Goal: Contribute content: Contribute content

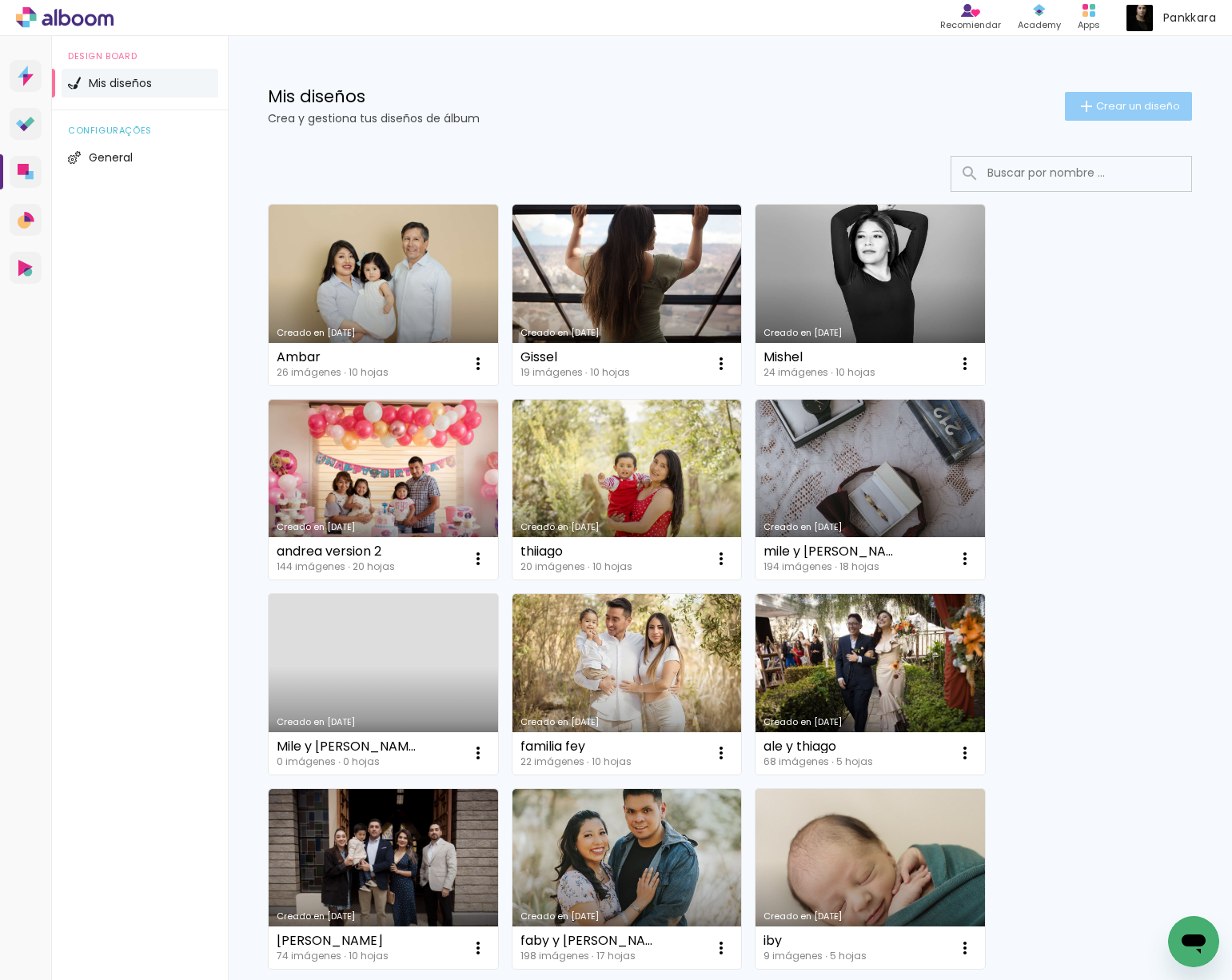
click at [1105, 111] on span "Crear un diseño" at bounding box center [1138, 106] width 84 height 11
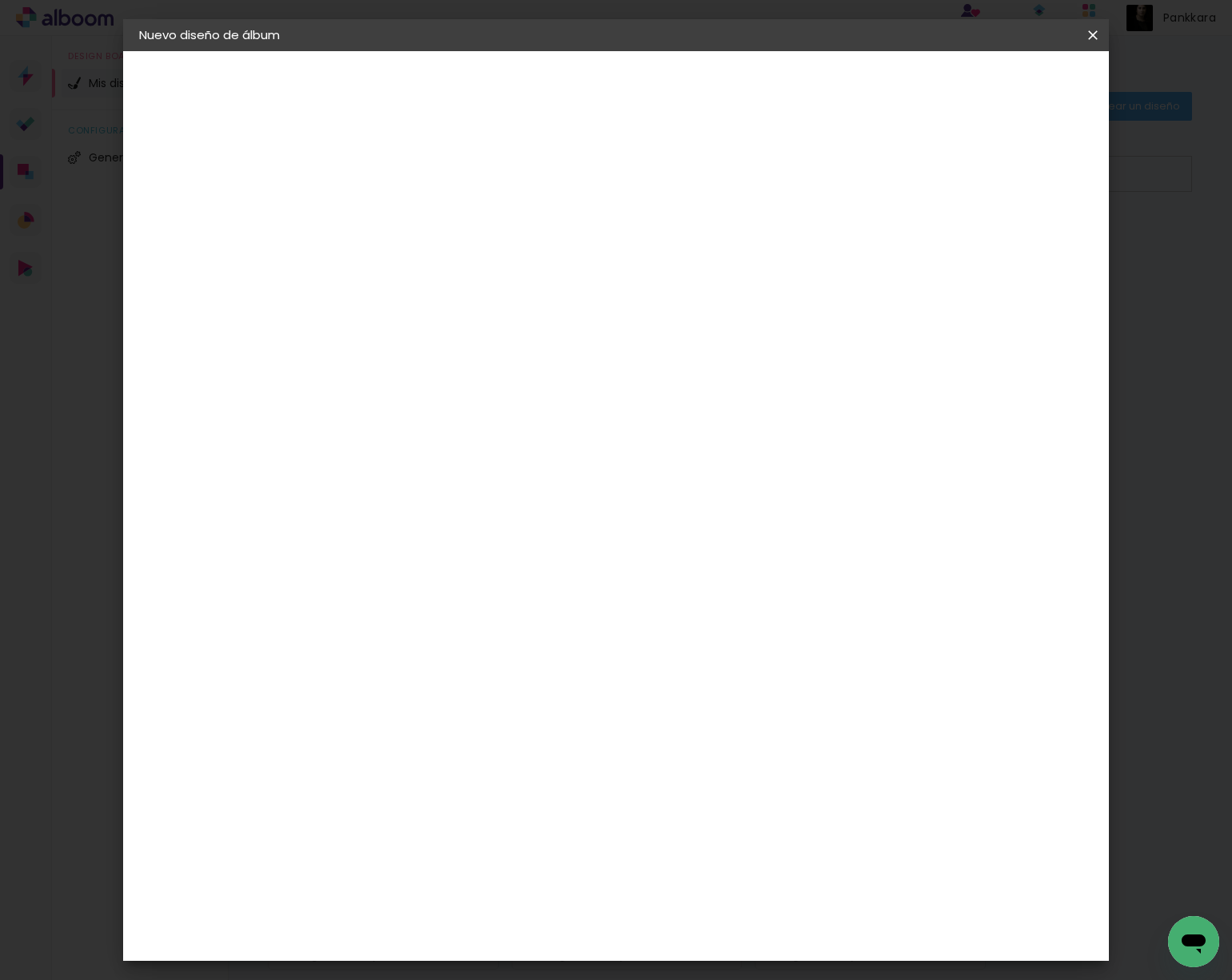
click at [400, 213] on input at bounding box center [400, 214] width 0 height 25
type input "[PERSON_NAME]"
type paper-input "[PERSON_NAME]"
click at [558, 92] on paper-button "Avanzar" at bounding box center [519, 84] width 76 height 27
click at [0, 0] on slot "Tamaño libre" at bounding box center [0, 0] width 0 height 0
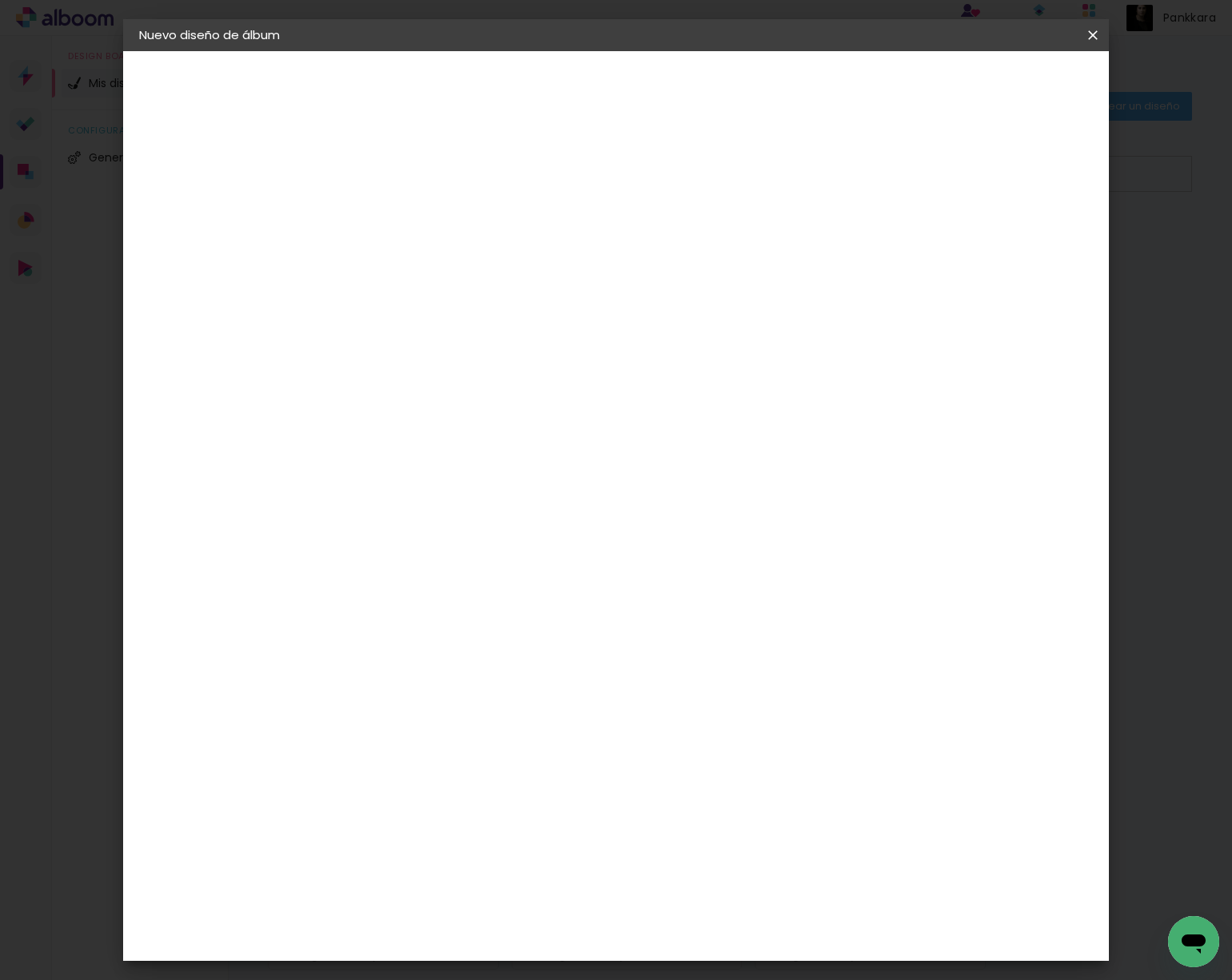
click at [0, 0] on slot "Tamaño libre" at bounding box center [0, 0] width 0 height 0
click at [650, 62] on header "Proveedor Elija un proveedor o avance con el tamaño libre. Volver Avanzar" at bounding box center [491, 104] width 319 height 108
click at [0, 0] on slot "Avanzar" at bounding box center [0, 0] width 0 height 0
click at [721, 649] on input "60" at bounding box center [709, 645] width 41 height 24
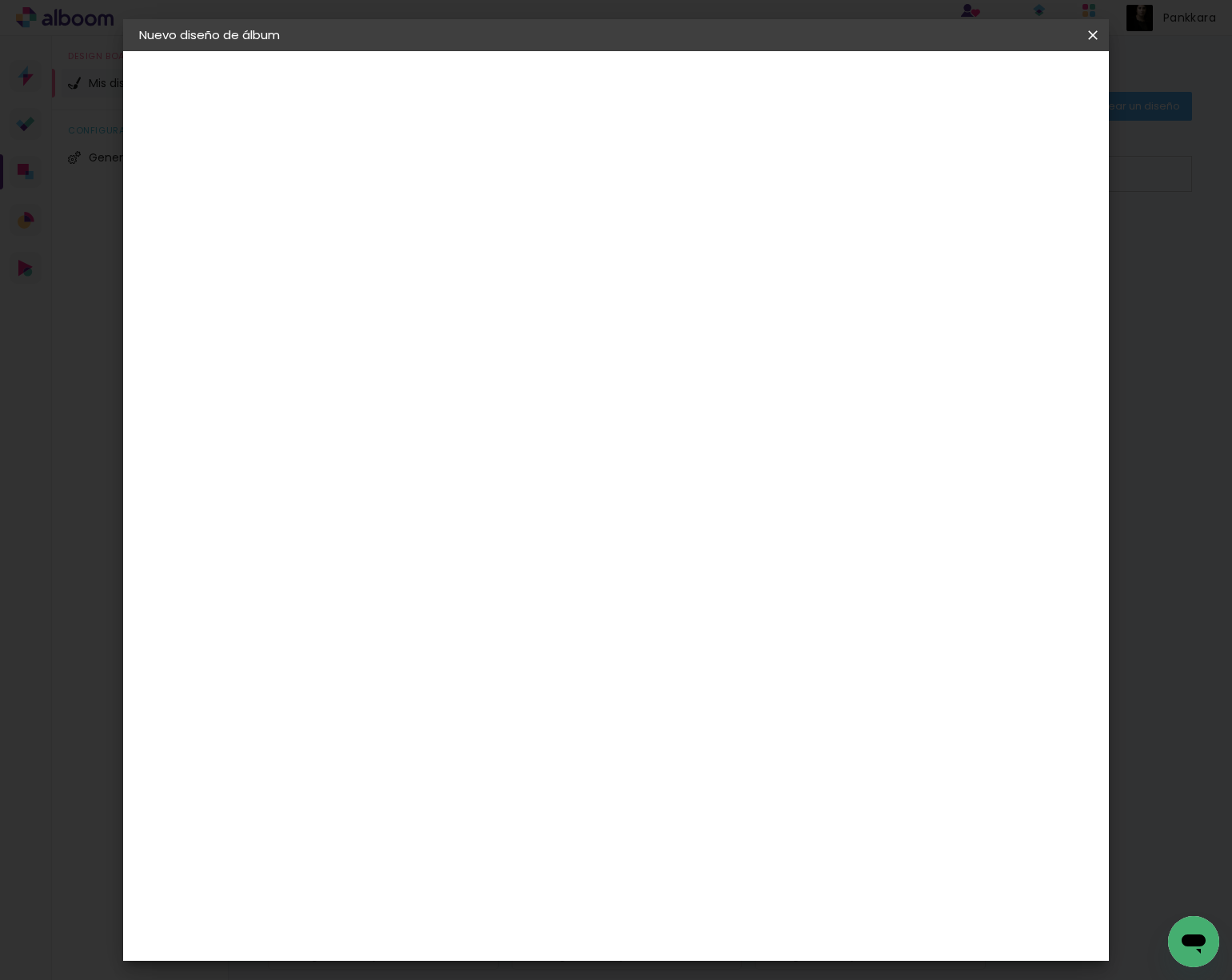
type input "30"
type paper-input "30"
click at [363, 588] on input "30" at bounding box center [349, 590] width 41 height 24
drag, startPoint x: 371, startPoint y: 587, endPoint x: 350, endPoint y: 587, distance: 21.0
click at [350, 587] on div "30" at bounding box center [359, 590] width 61 height 24
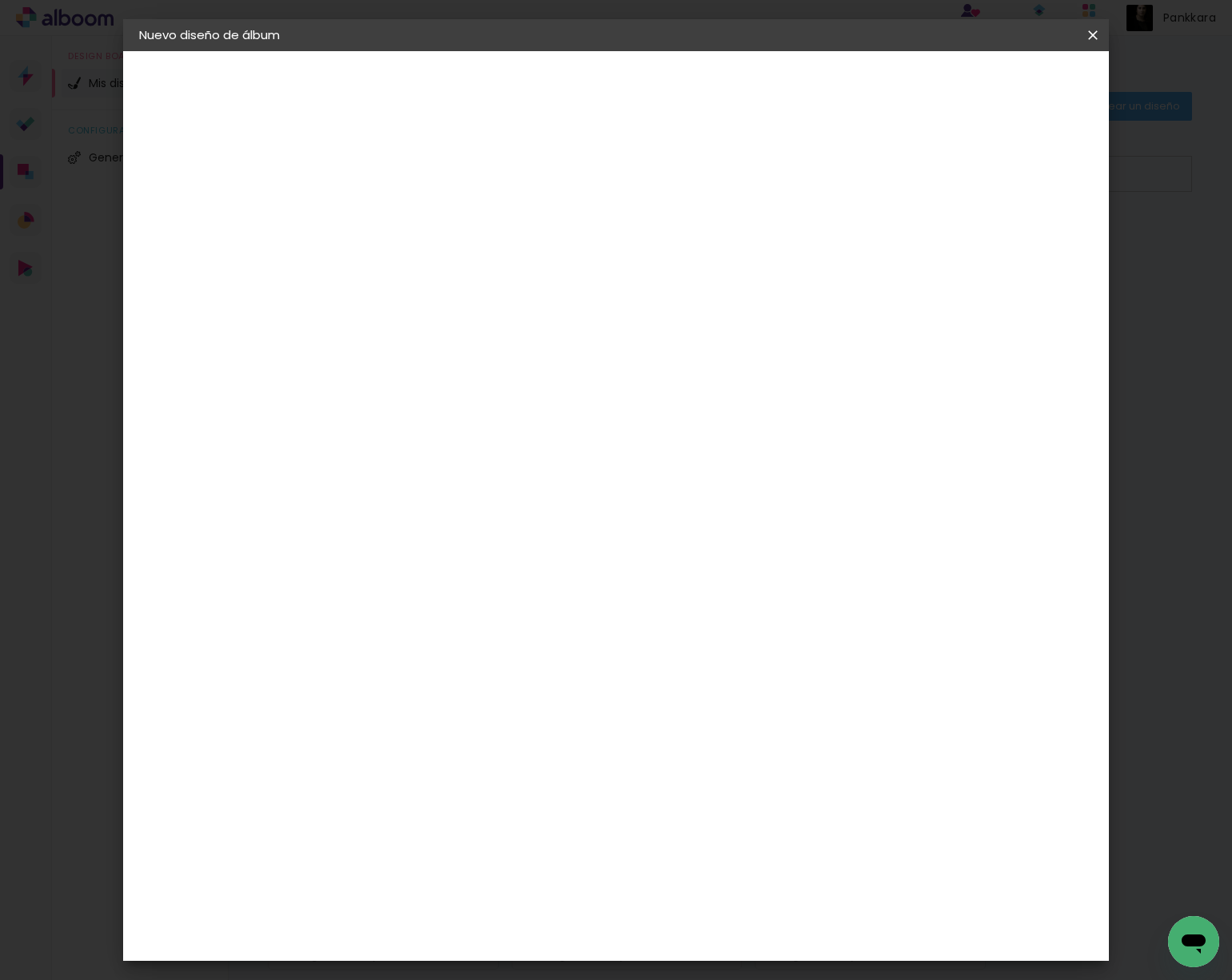
type paper-input "30"
click at [360, 589] on input "30" at bounding box center [349, 590] width 41 height 24
type input "15"
type paper-input "15"
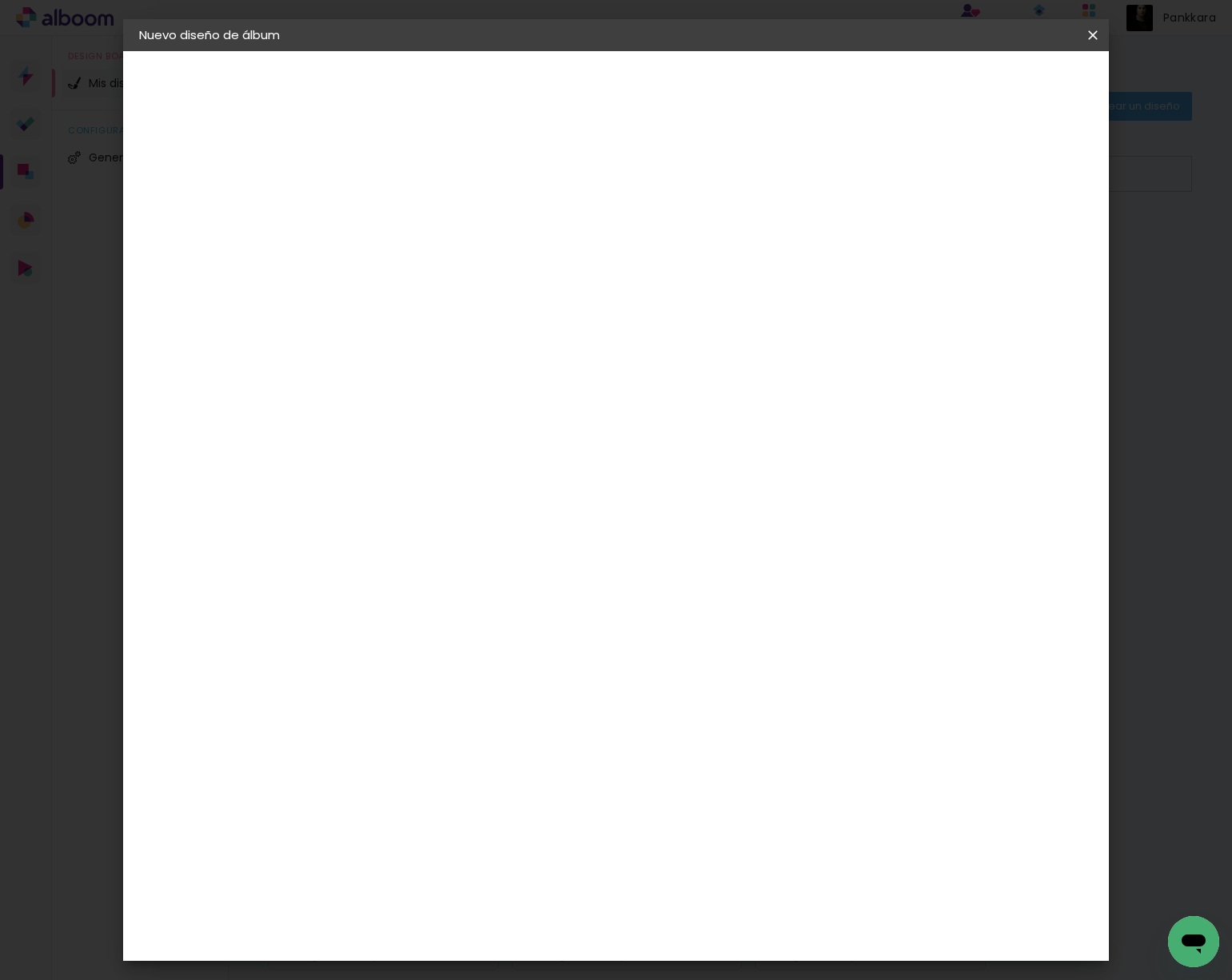
click at [1004, 82] on span "Empezar diseño" at bounding box center [959, 84] width 89 height 11
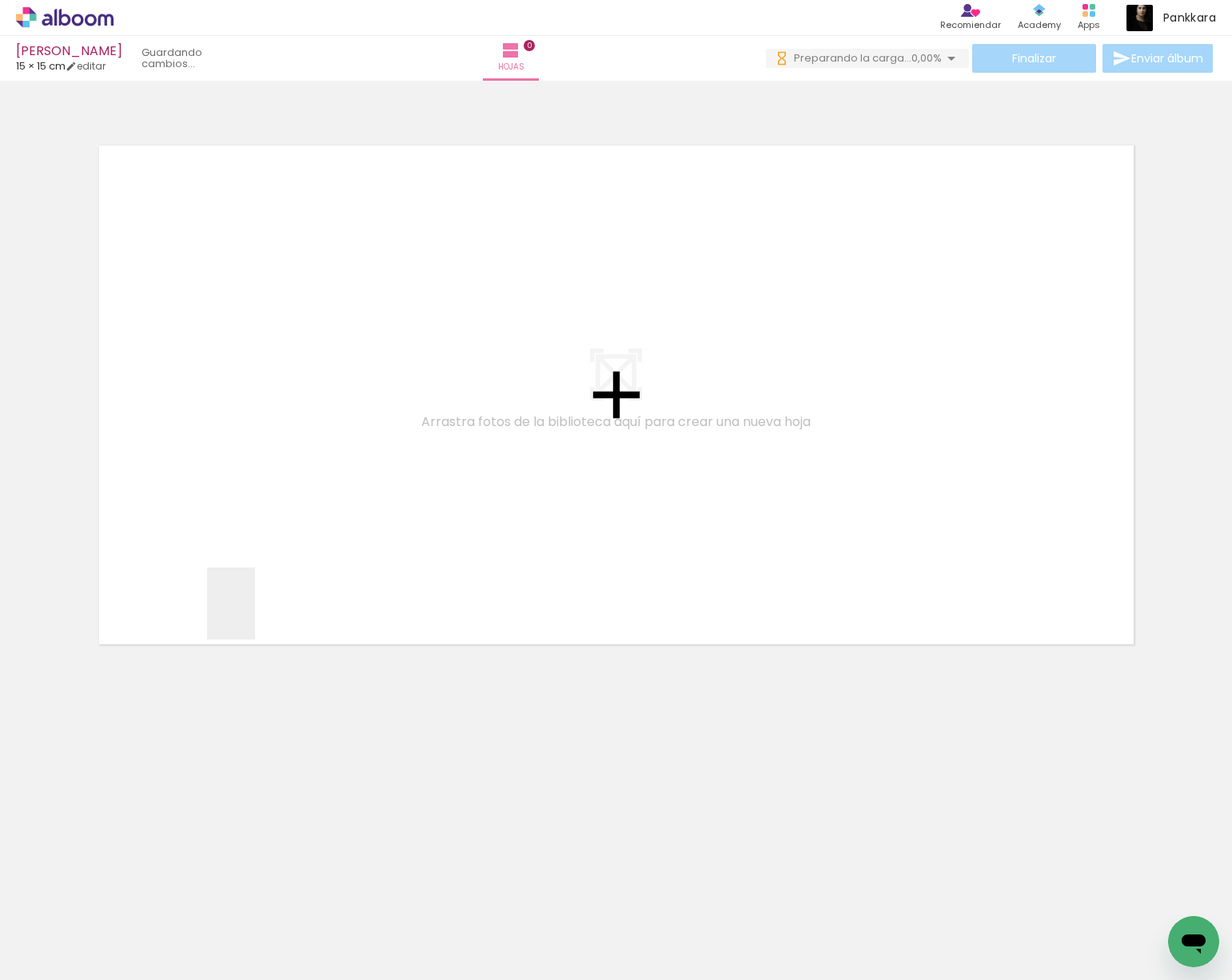
drag, startPoint x: 248, startPoint y: 658, endPoint x: 273, endPoint y: 443, distance: 216.4
click at [267, 435] on quentale-workspace at bounding box center [616, 490] width 1232 height 980
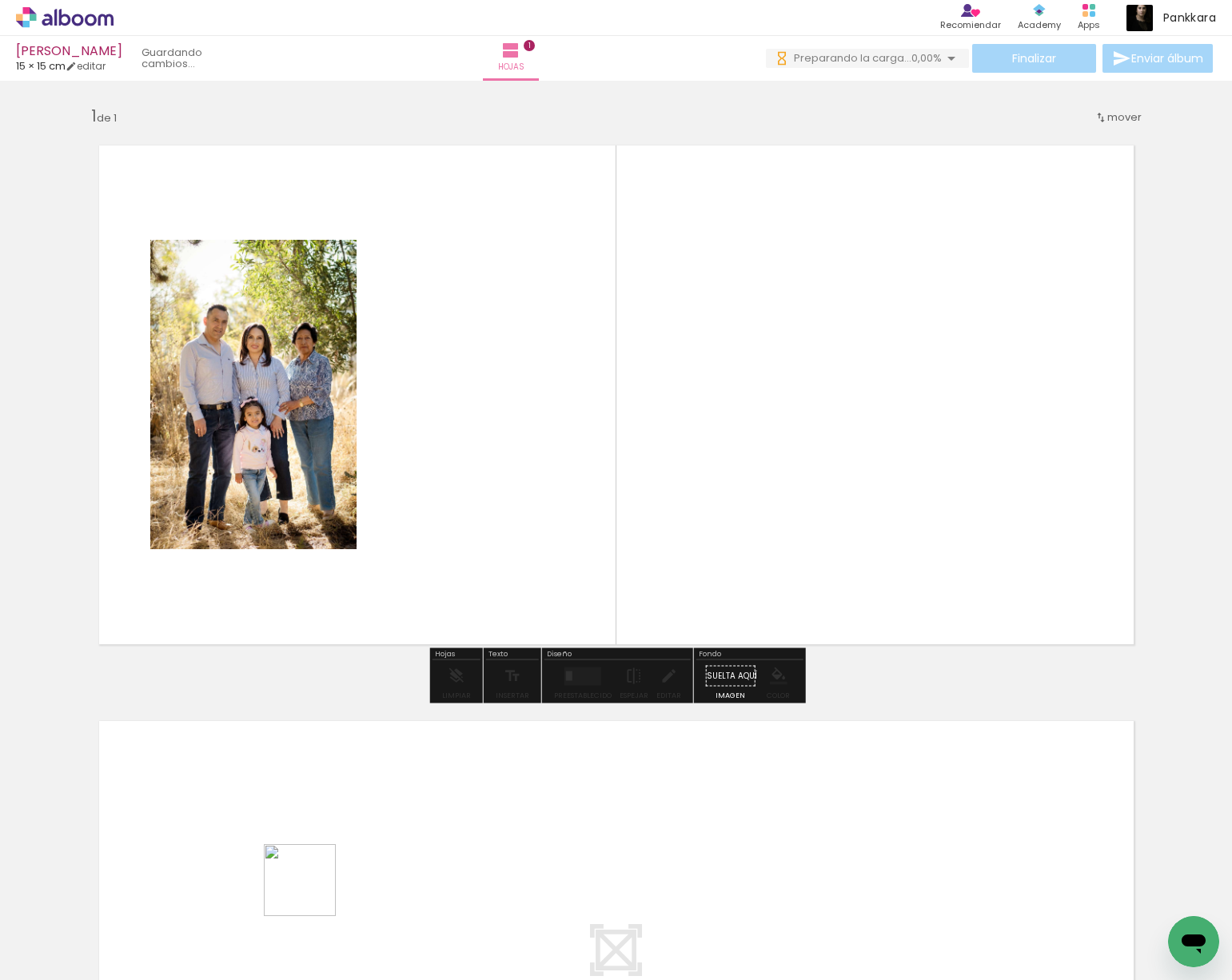
click at [746, 365] on quentale-workspace at bounding box center [616, 490] width 1232 height 980
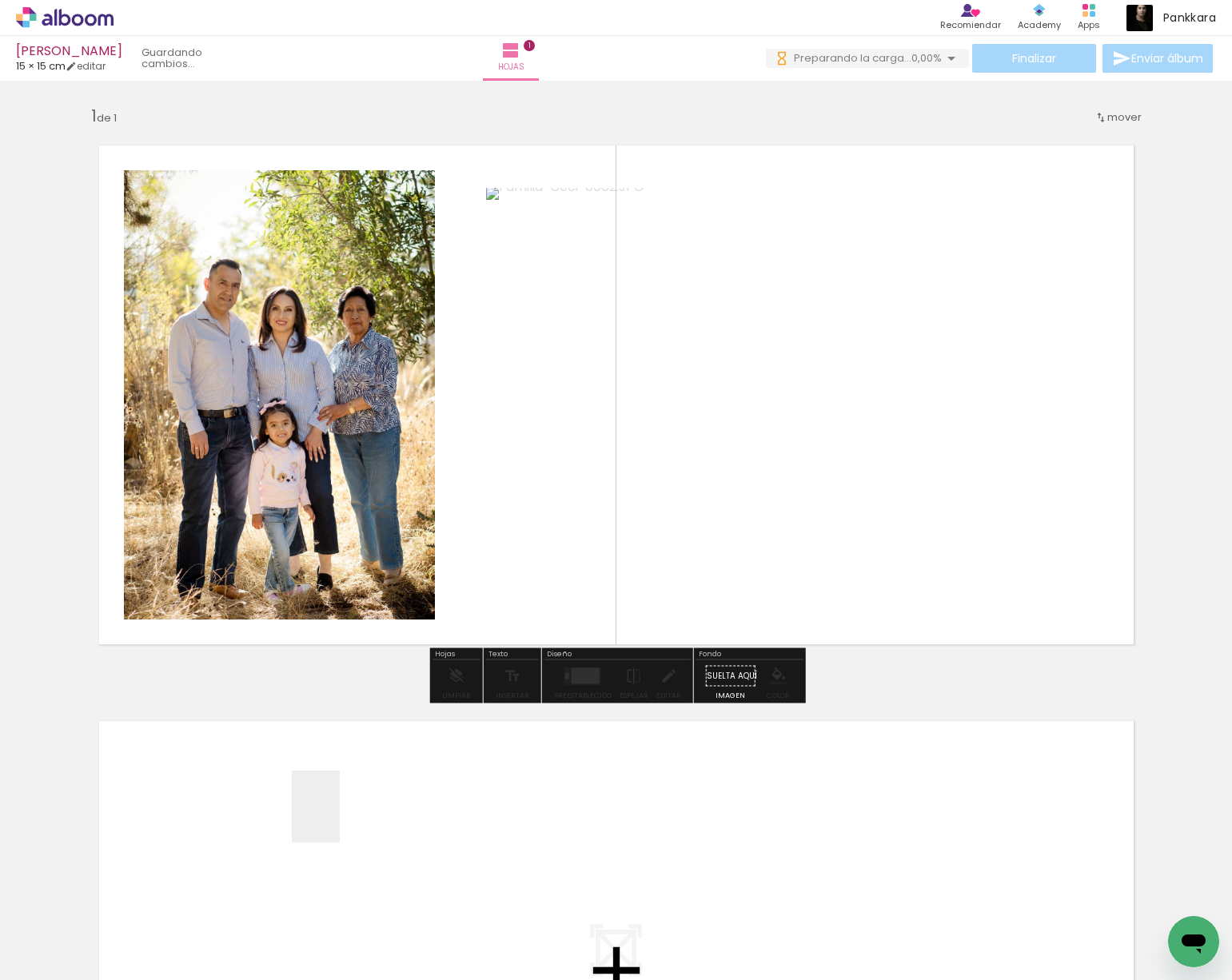
click at [340, 819] on quentale-workspace at bounding box center [616, 490] width 1232 height 980
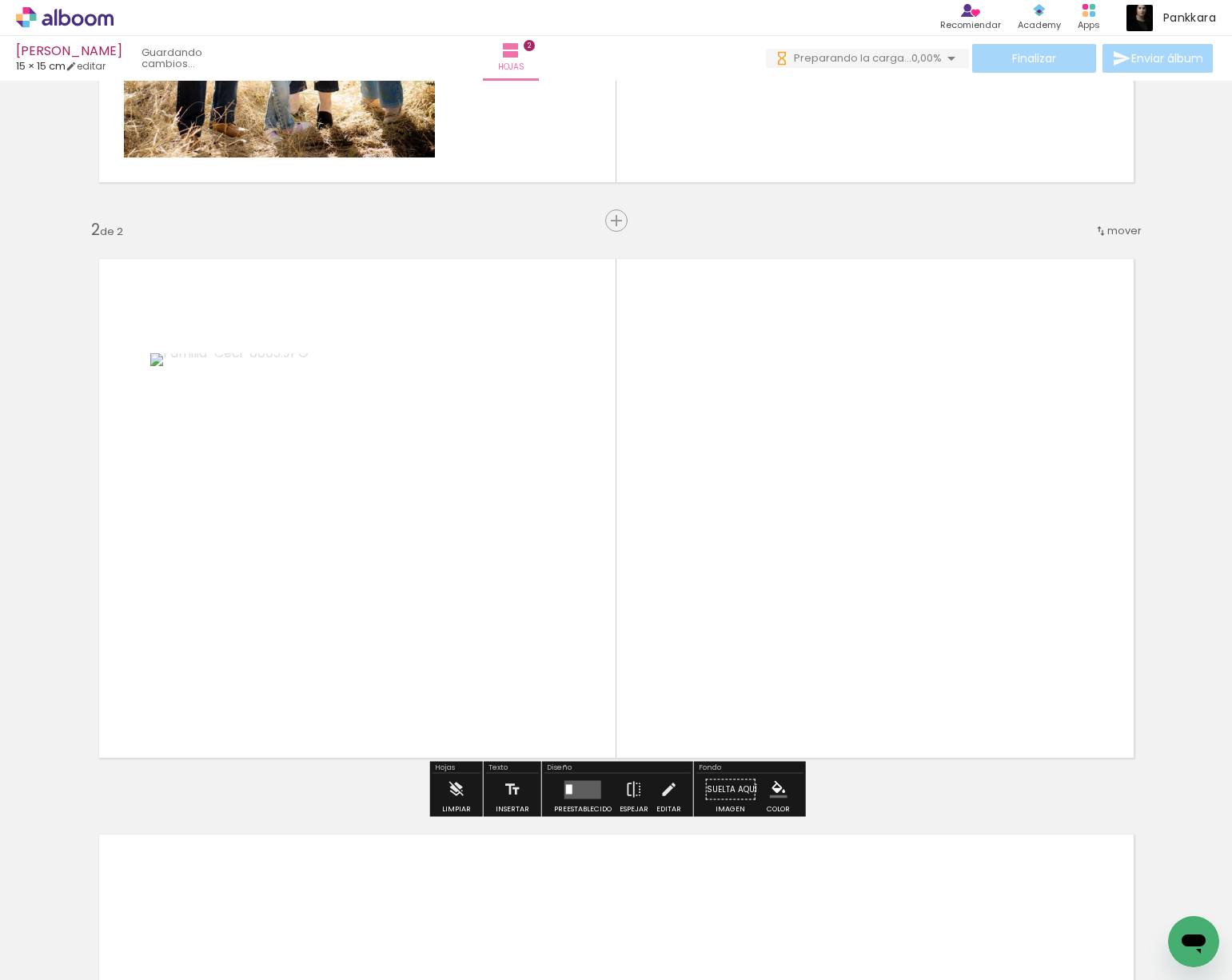
scroll to position [490, 0]
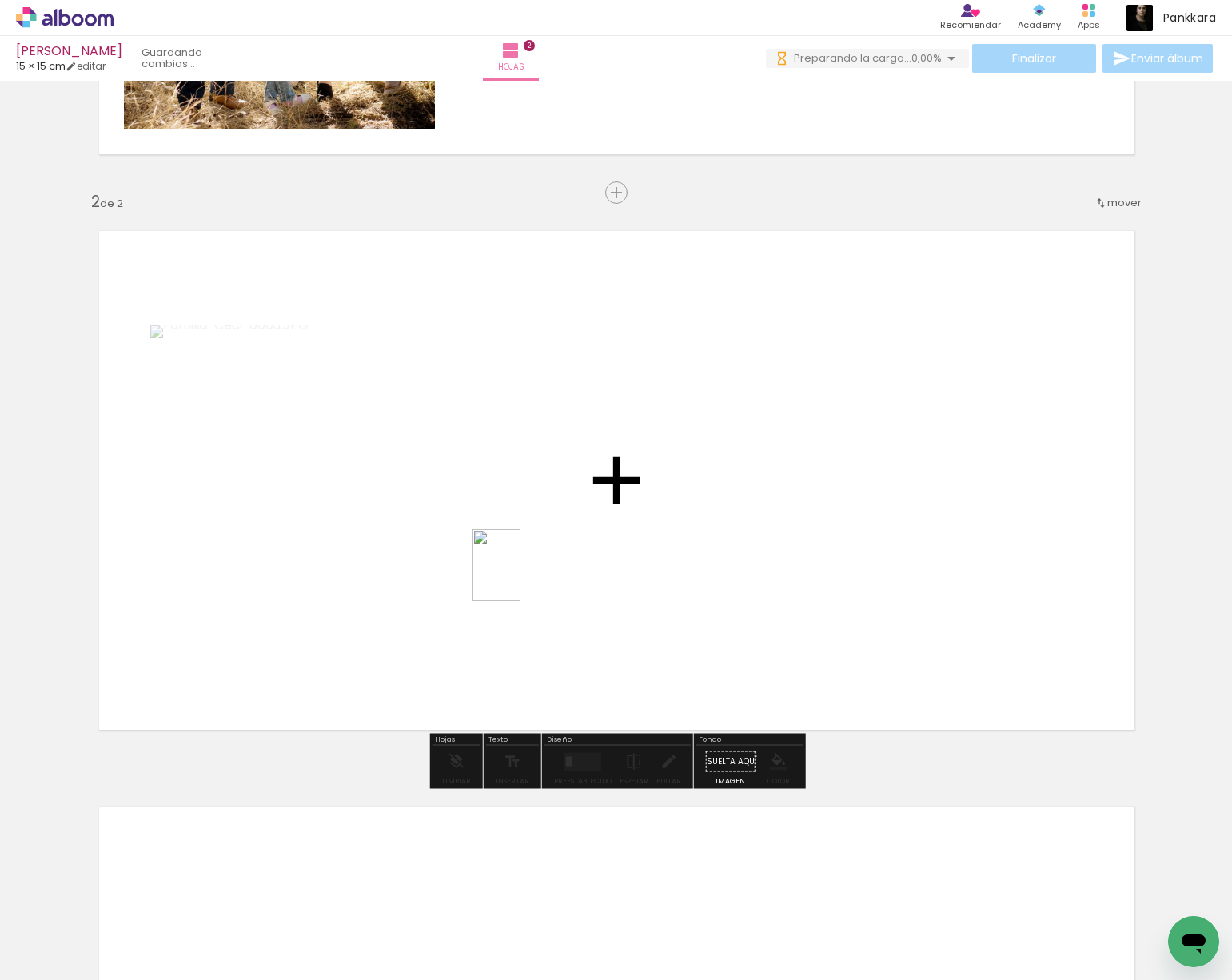
click at [520, 577] on quentale-workspace at bounding box center [616, 490] width 1232 height 980
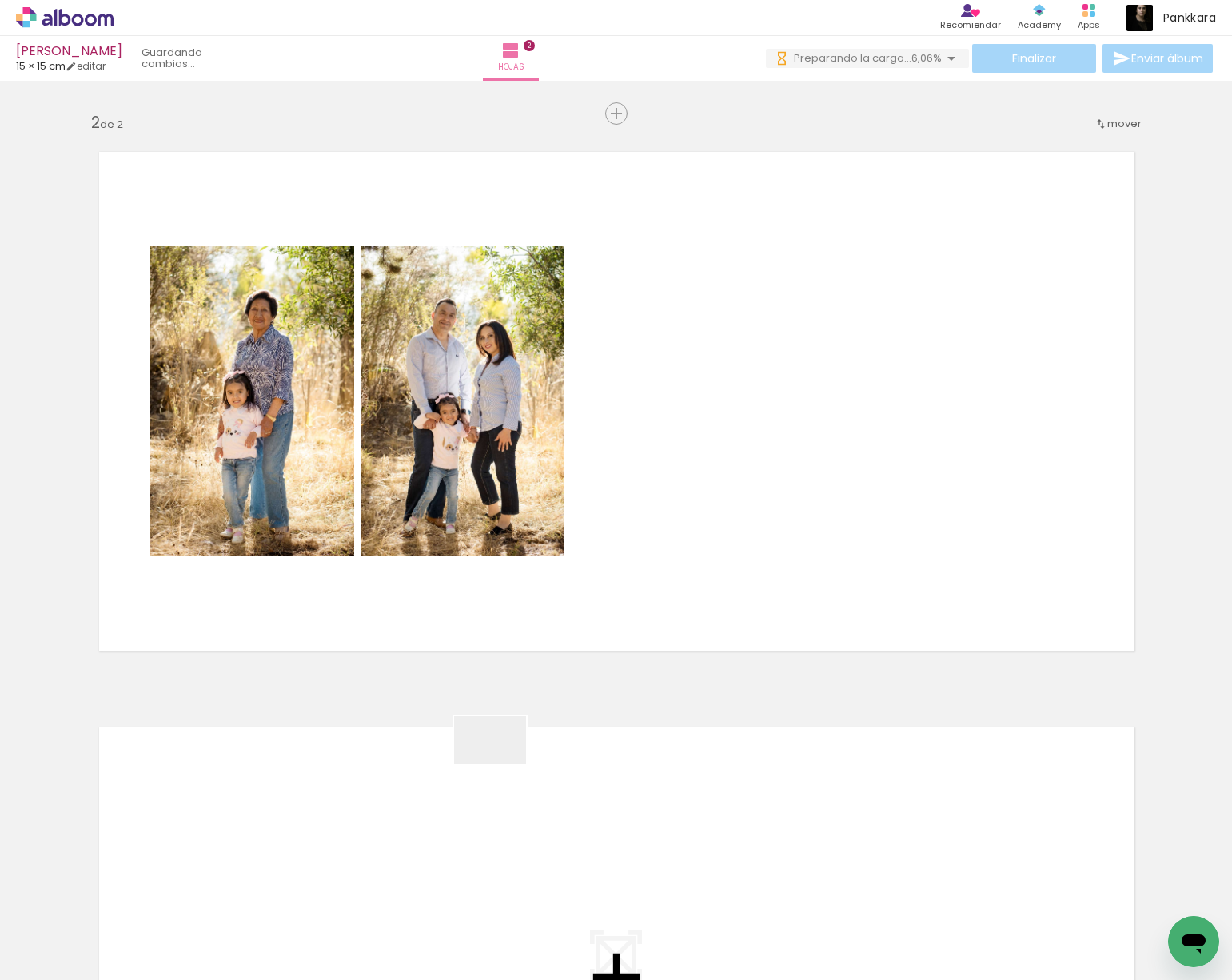
scroll to position [0, 0]
drag, startPoint x: 502, startPoint y: 764, endPoint x: 489, endPoint y: 804, distance: 42.1
click at [489, 804] on quentale-workspace at bounding box center [616, 490] width 1232 height 980
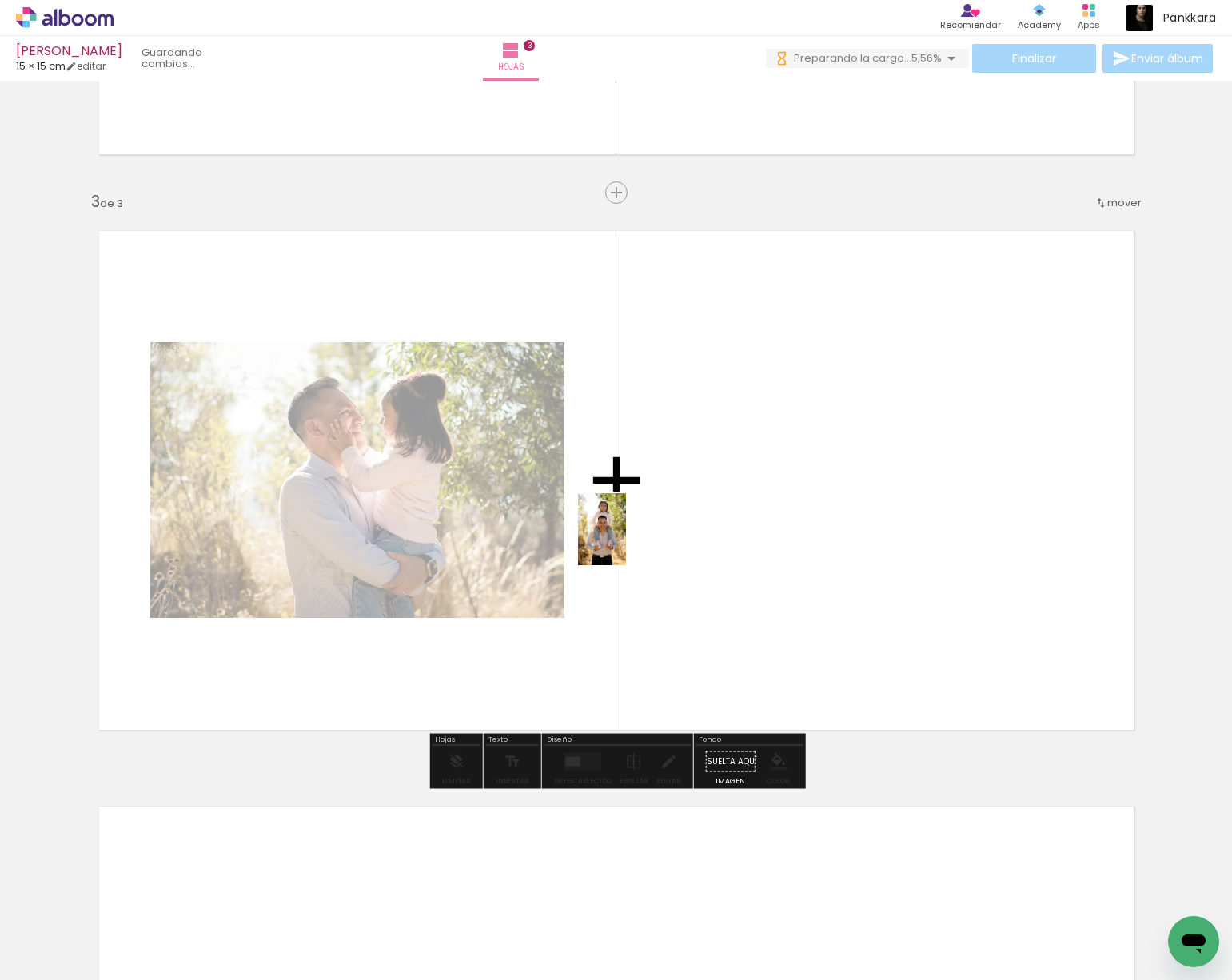
drag, startPoint x: 623, startPoint y: 909, endPoint x: 627, endPoint y: 613, distance: 296.0
click at [626, 541] on quentale-workspace at bounding box center [616, 490] width 1232 height 980
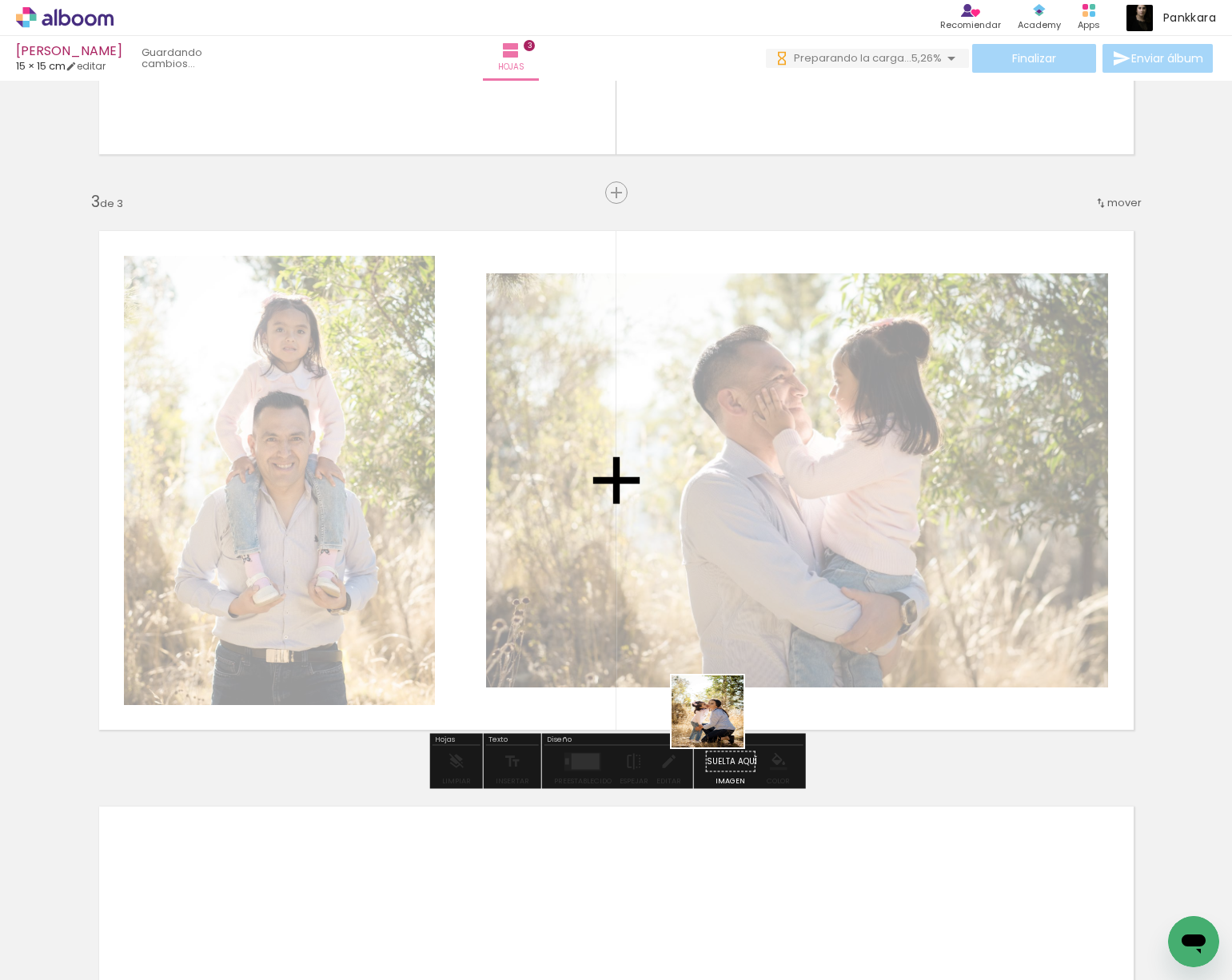
drag, startPoint x: 701, startPoint y: 915, endPoint x: 841, endPoint y: 732, distance: 230.4
click at [755, 558] on quentale-workspace at bounding box center [616, 490] width 1232 height 980
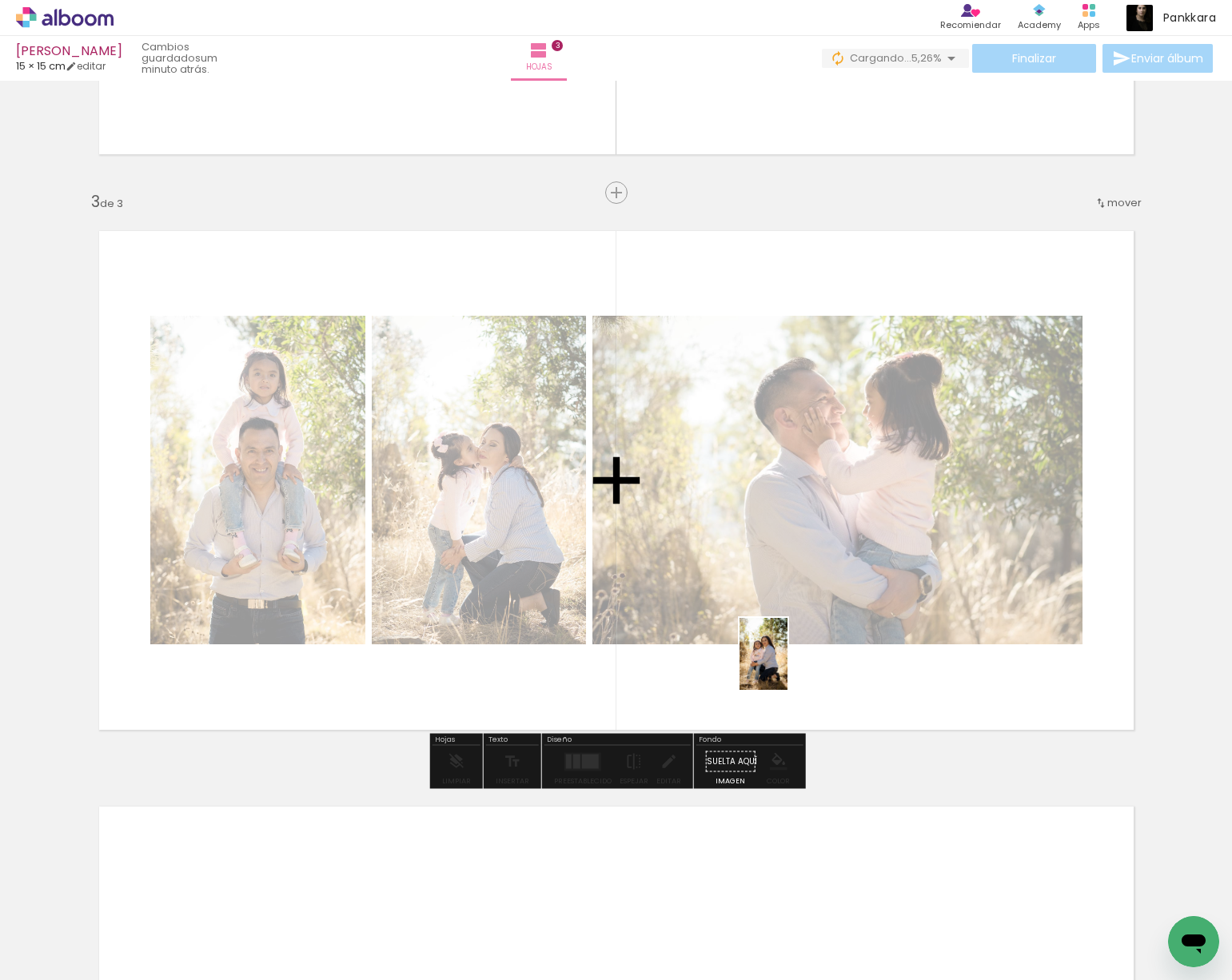
drag, startPoint x: 806, startPoint y: 847, endPoint x: 778, endPoint y: 653, distance: 196.0
click at [777, 653] on quentale-workspace at bounding box center [616, 490] width 1232 height 980
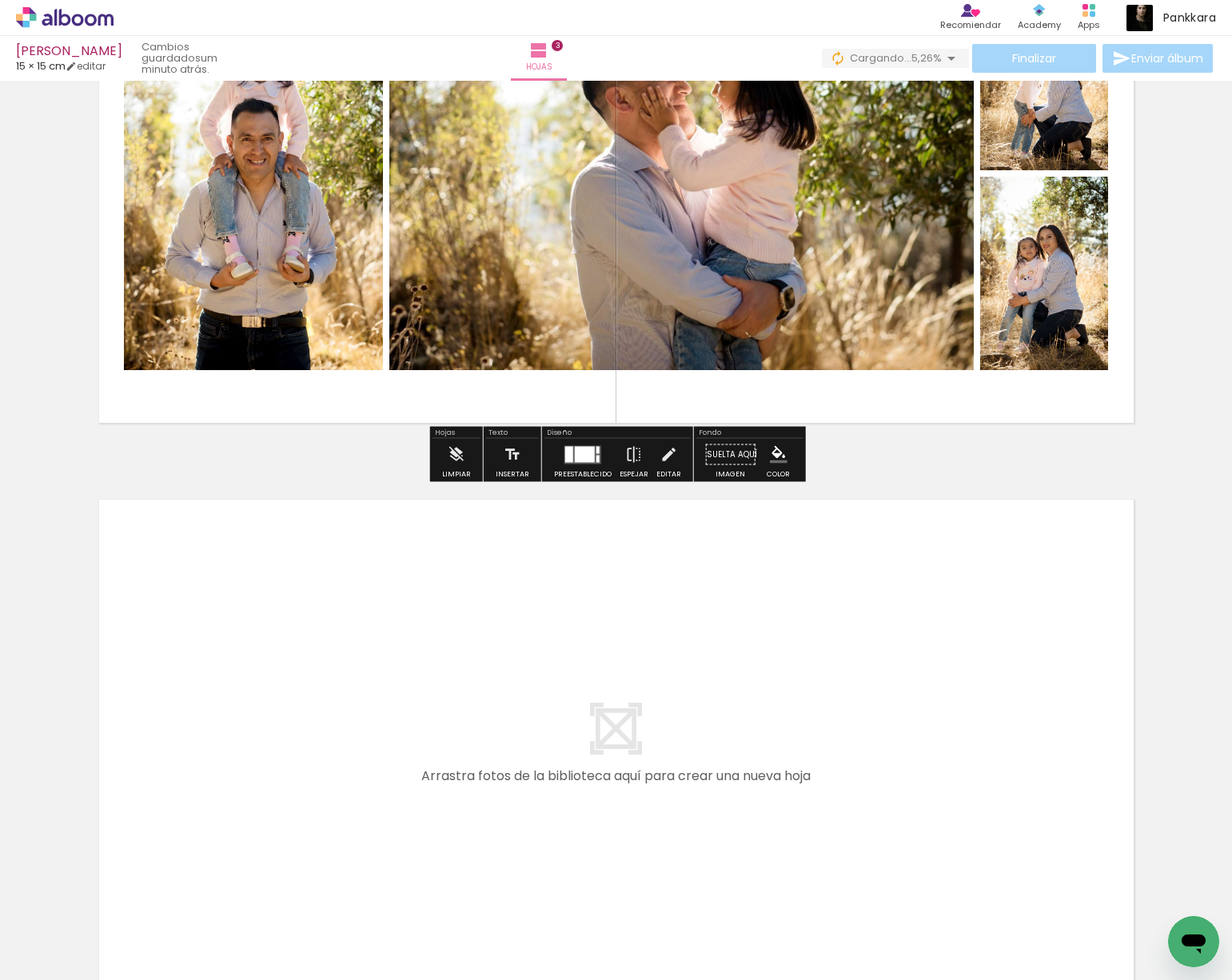
scroll to position [1380, 0]
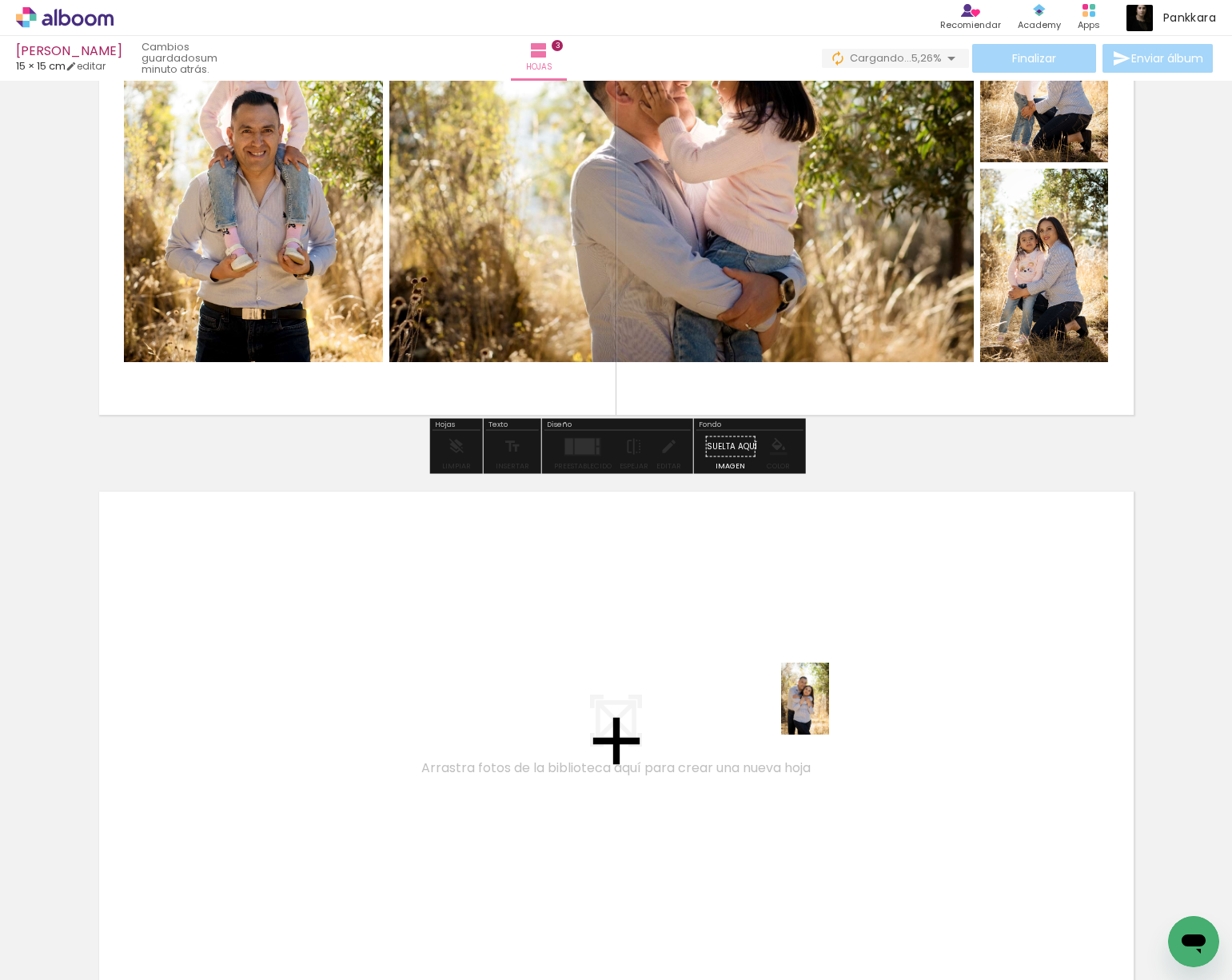
drag, startPoint x: 892, startPoint y: 930, endPoint x: 828, endPoint y: 711, distance: 228.2
click at [828, 711] on quentale-workspace at bounding box center [616, 490] width 1232 height 980
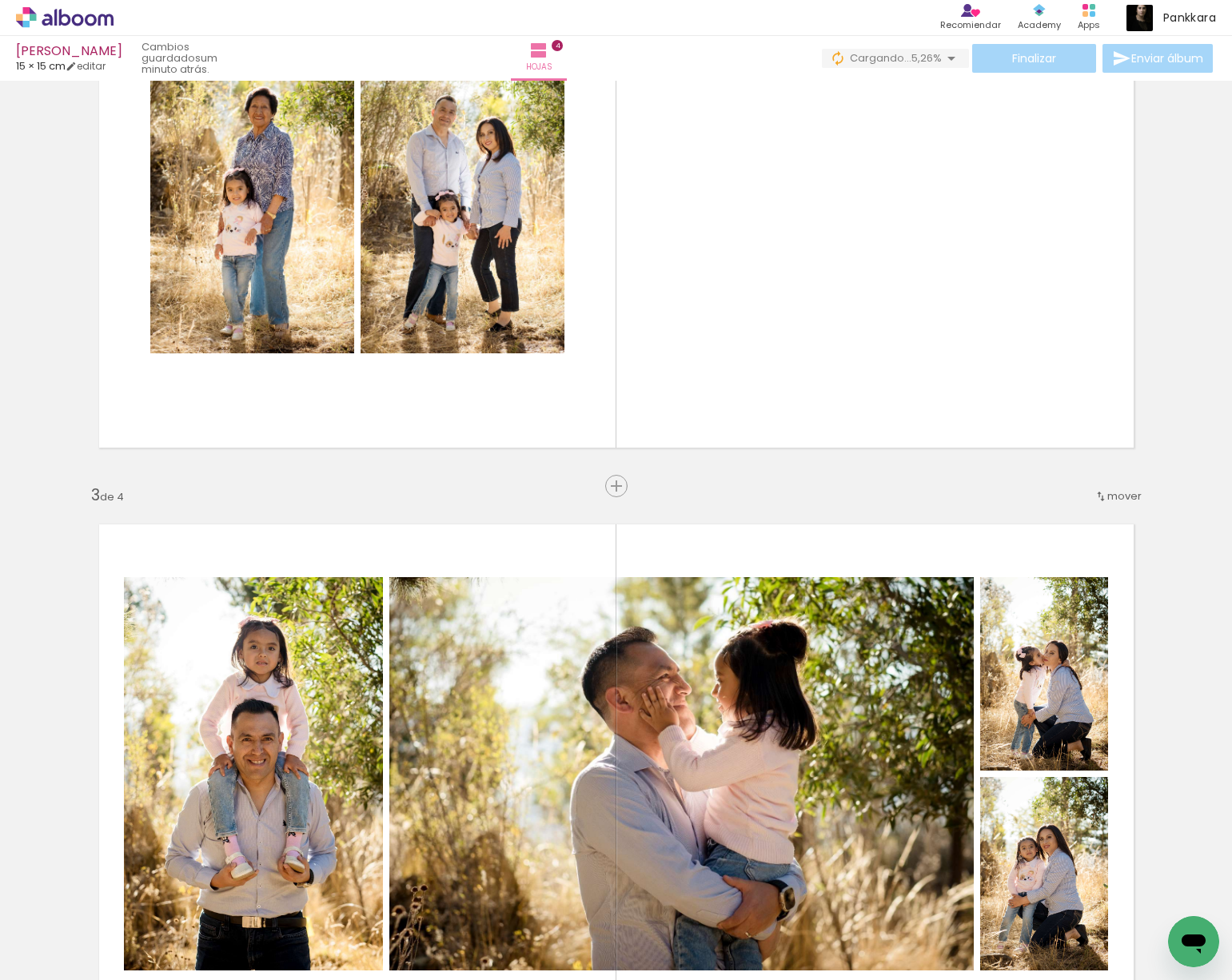
scroll to position [763, 0]
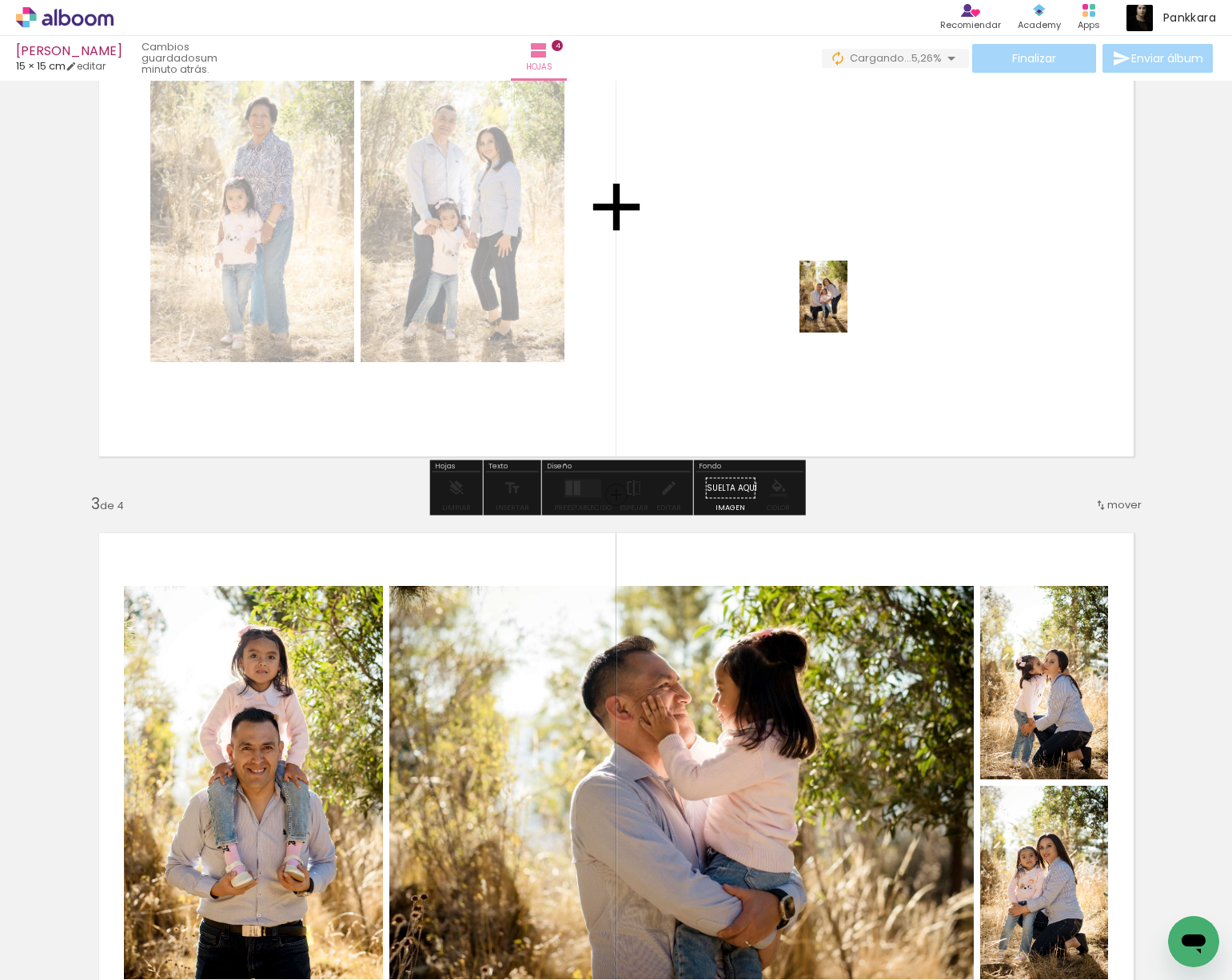
drag, startPoint x: 973, startPoint y: 926, endPoint x: 847, endPoint y: 309, distance: 629.7
click at [847, 309] on quentale-workspace at bounding box center [616, 490] width 1232 height 980
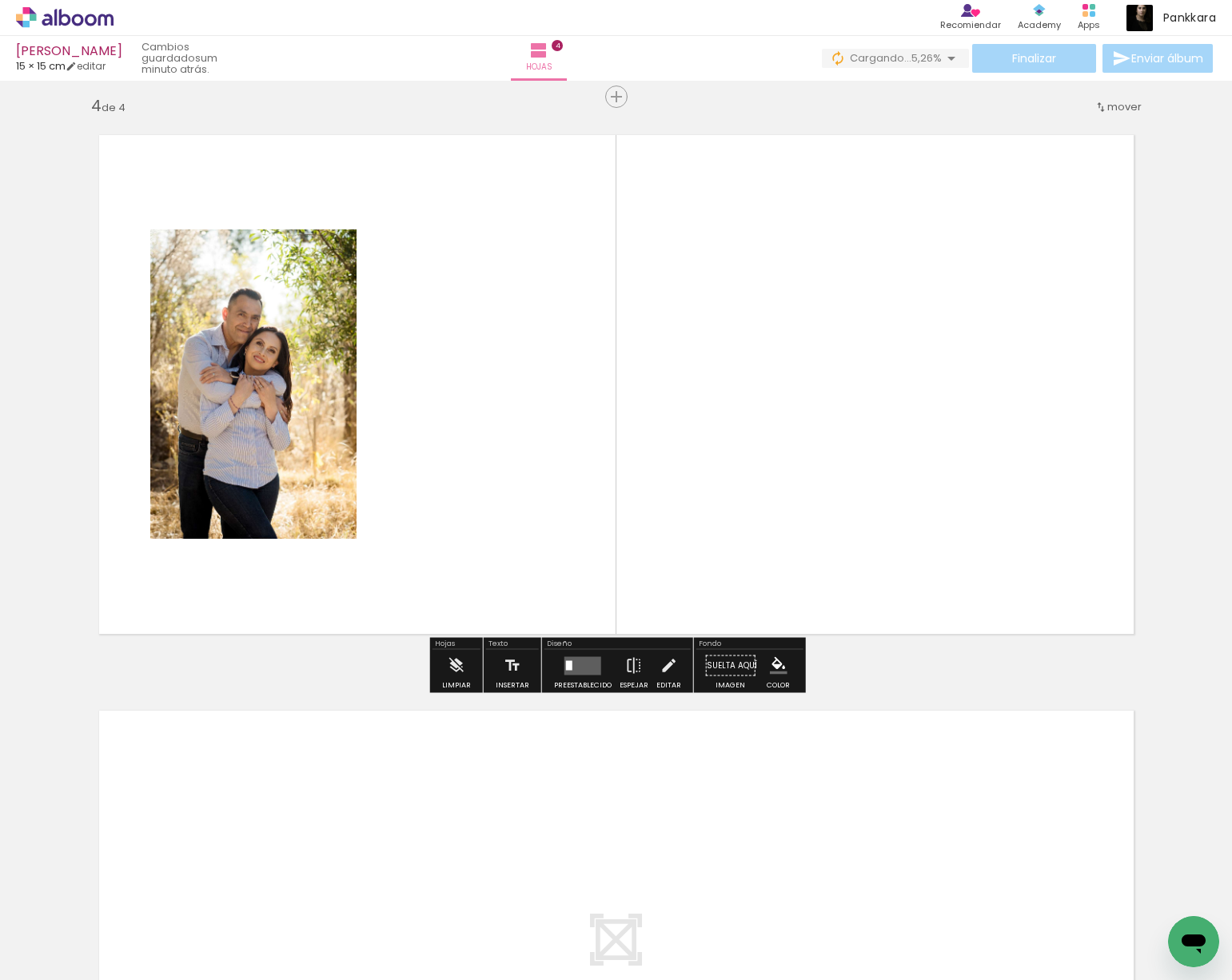
scroll to position [1735, 0]
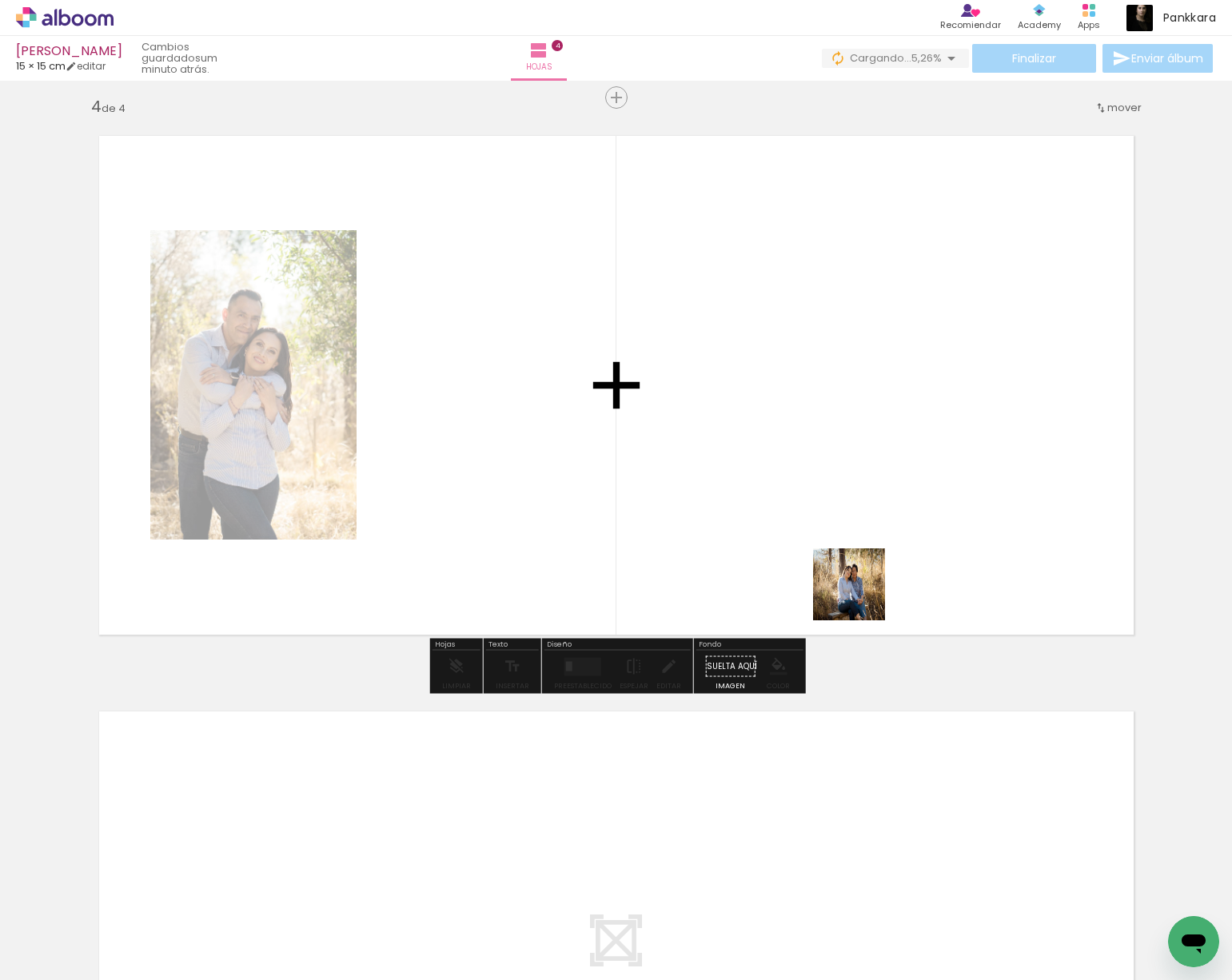
click at [856, 572] on quentale-workspace at bounding box center [616, 490] width 1232 height 980
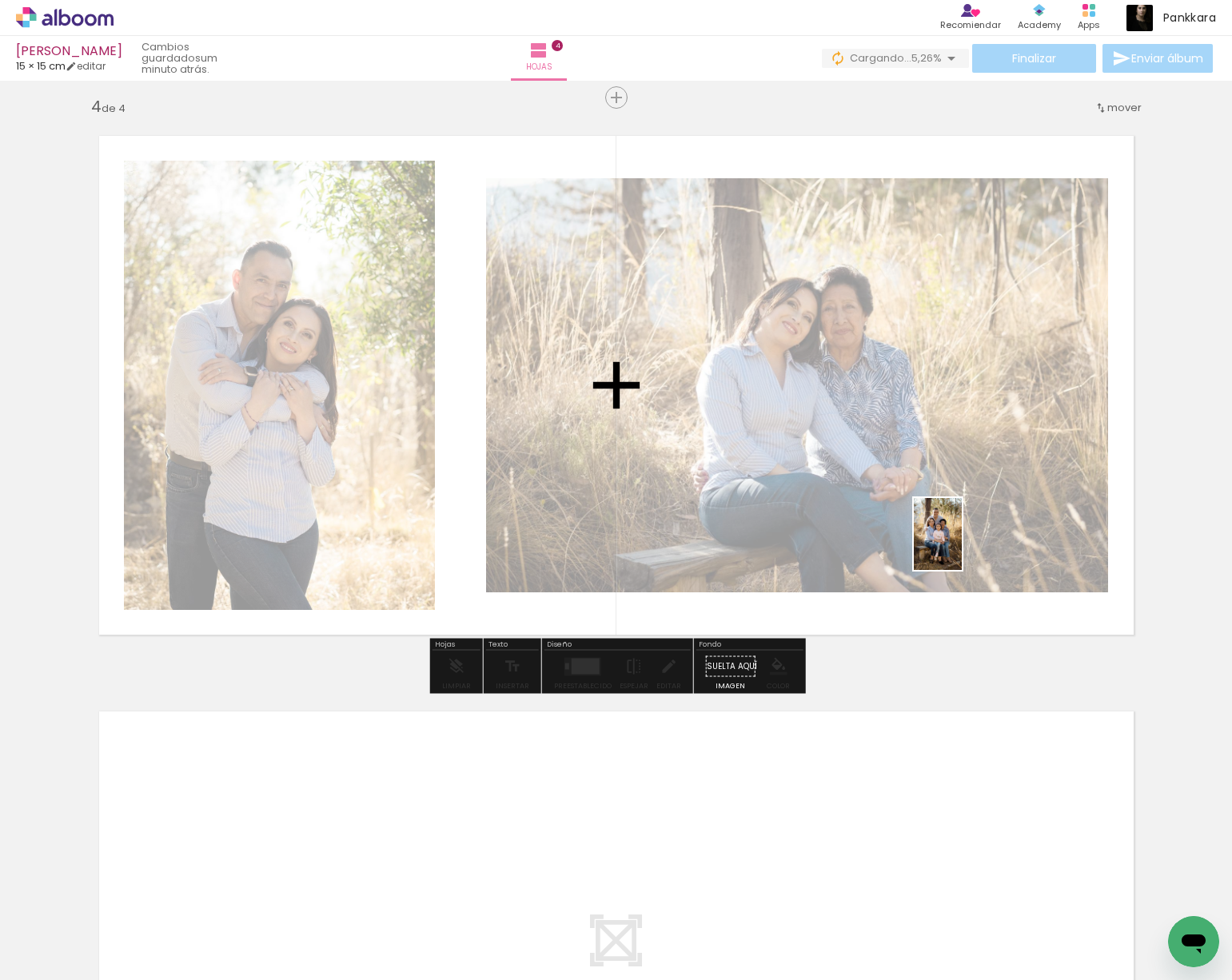
drag, startPoint x: 1139, startPoint y: 905, endPoint x: 961, endPoint y: 545, distance: 401.6
click at [962, 545] on quentale-workspace at bounding box center [616, 490] width 1232 height 980
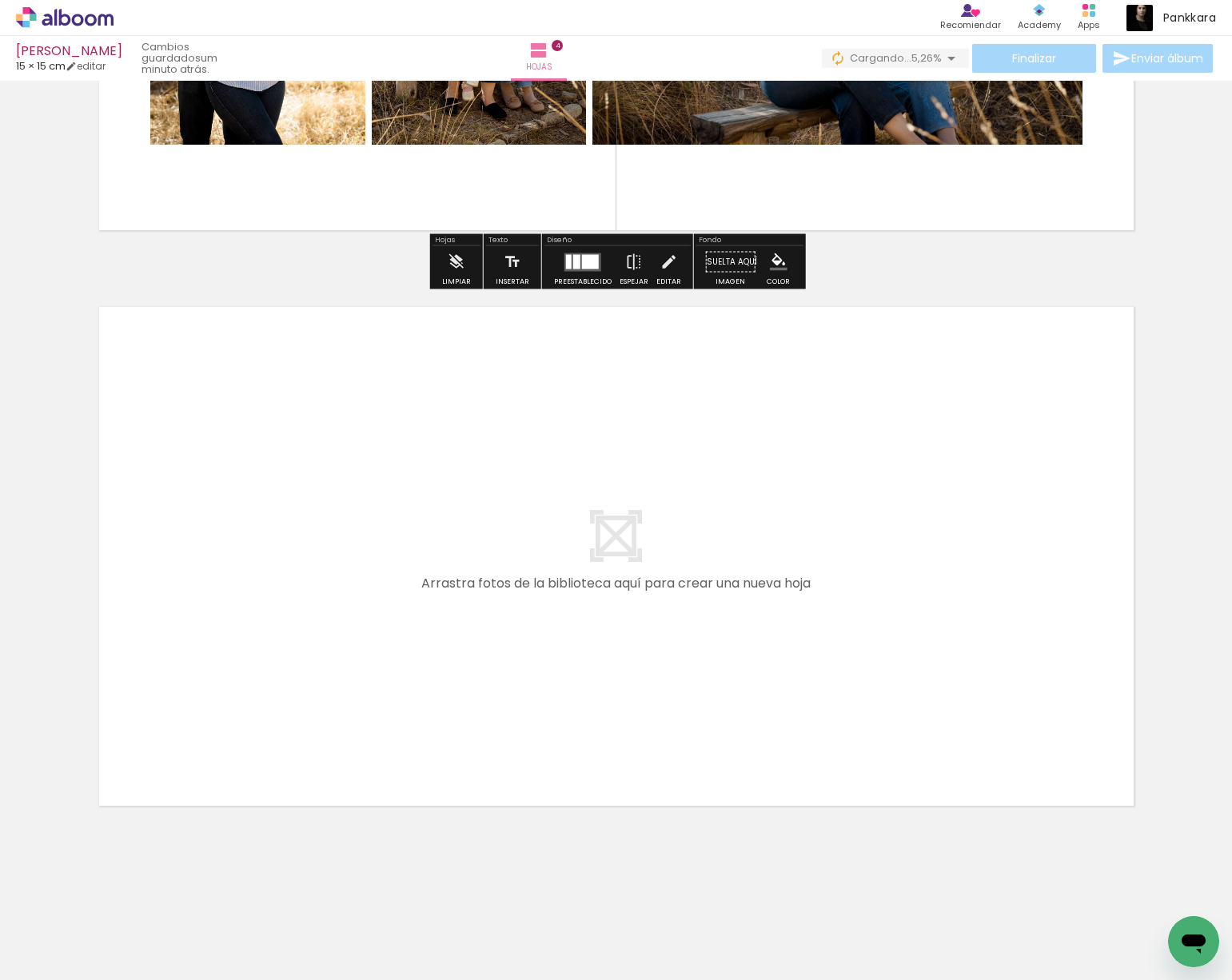
scroll to position [0, 0]
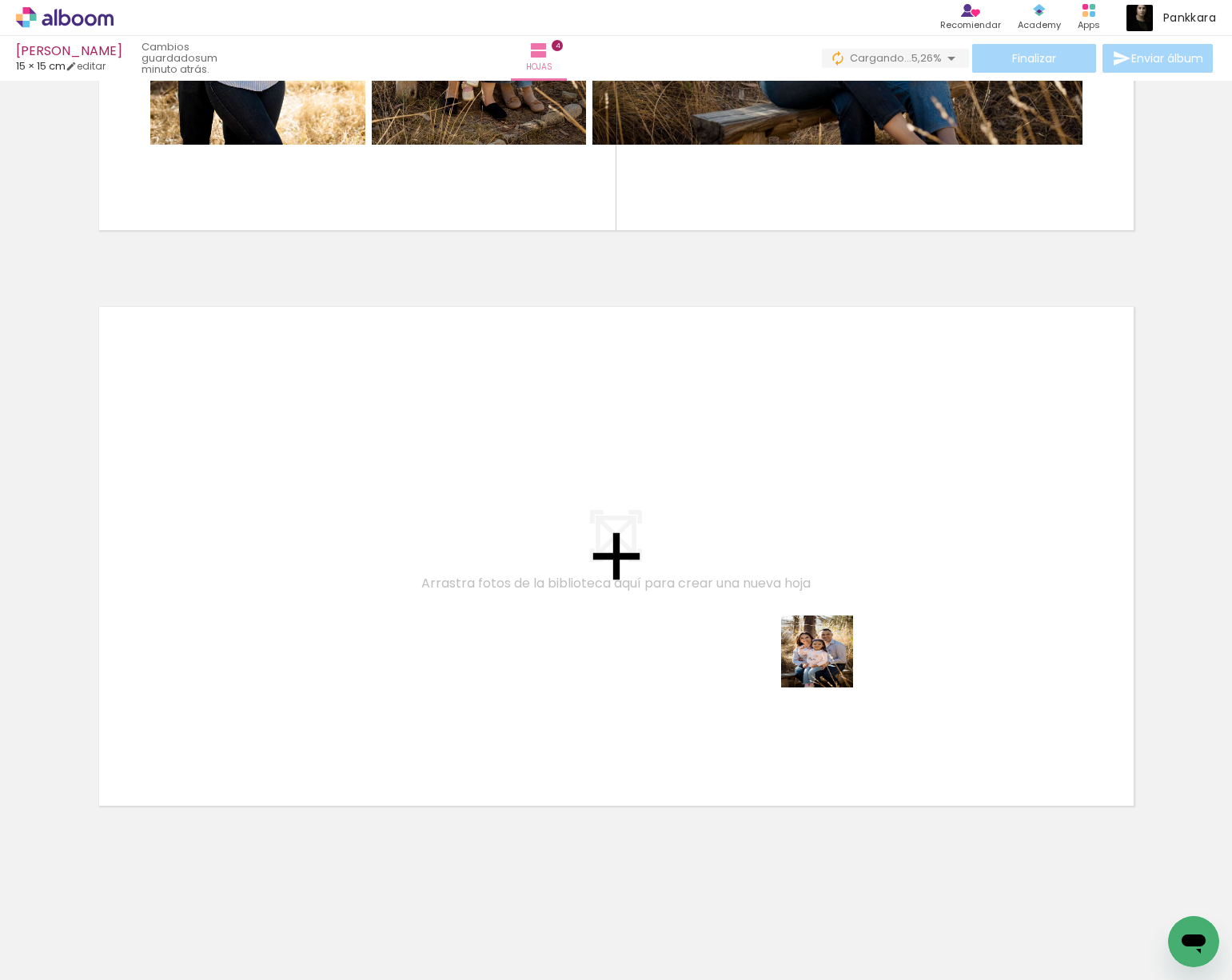
click at [814, 611] on quentale-workspace at bounding box center [616, 490] width 1232 height 980
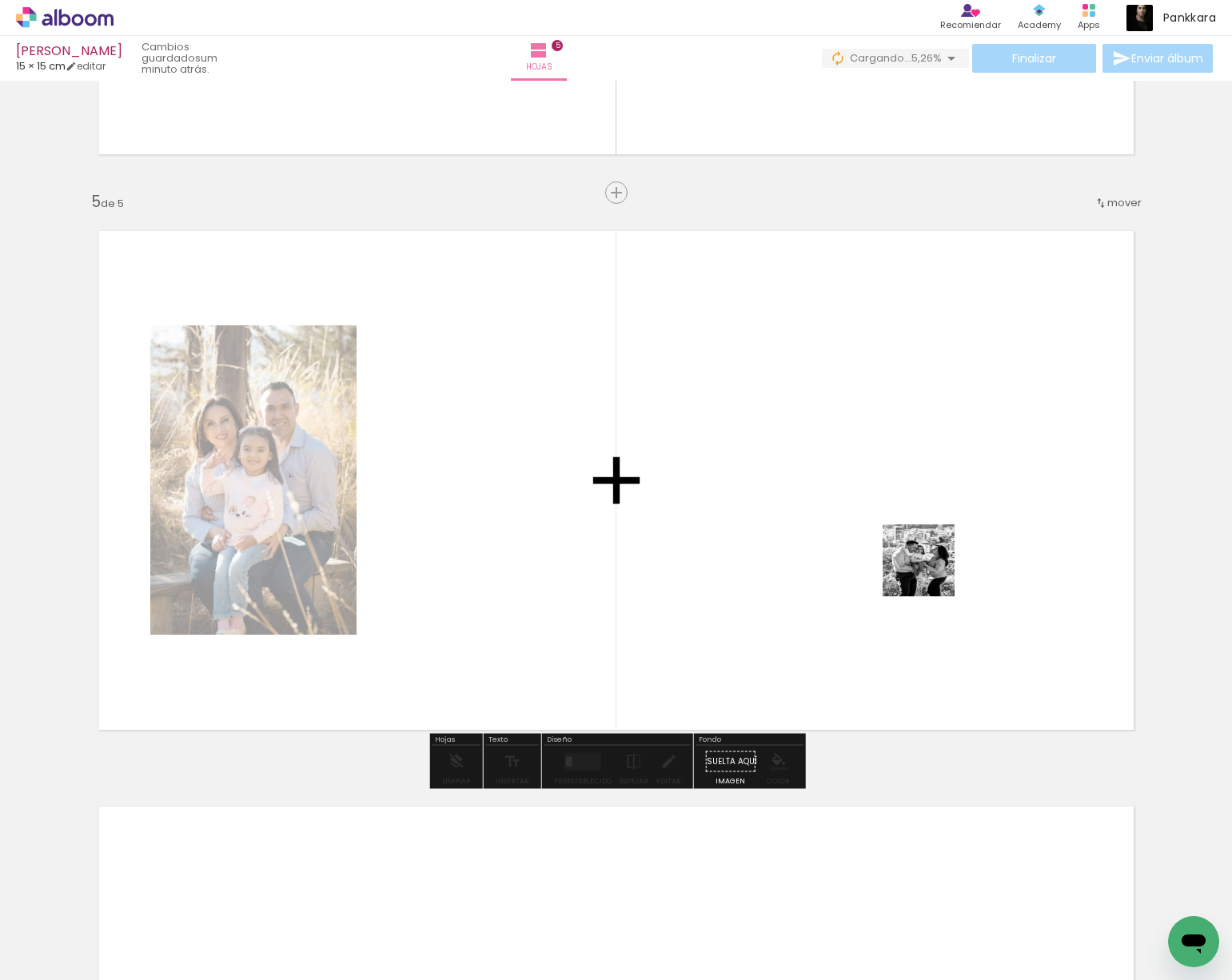
drag, startPoint x: 944, startPoint y: 915, endPoint x: 1079, endPoint y: 812, distance: 169.8
click at [923, 499] on quentale-workspace at bounding box center [616, 490] width 1232 height 980
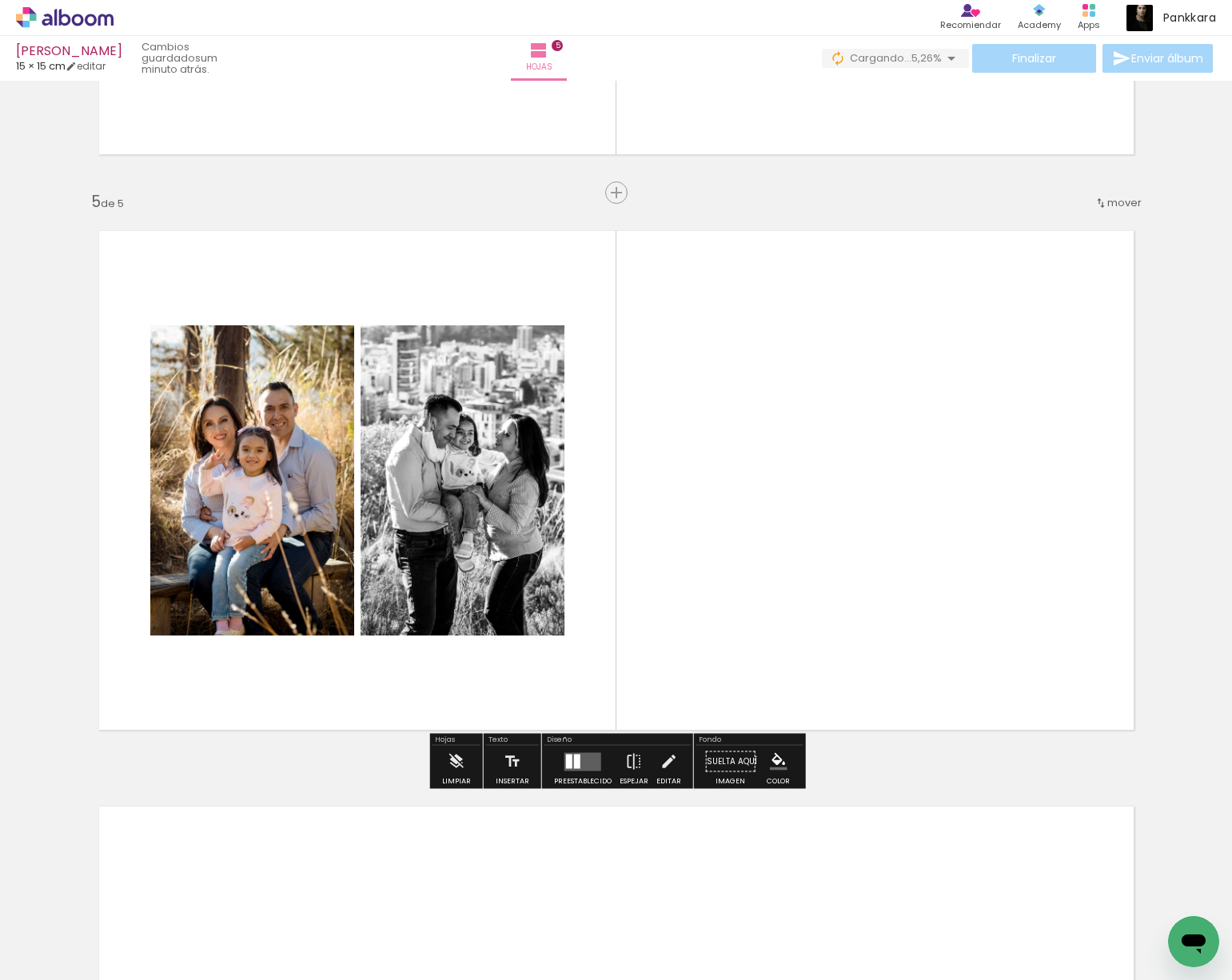
scroll to position [2221, 0]
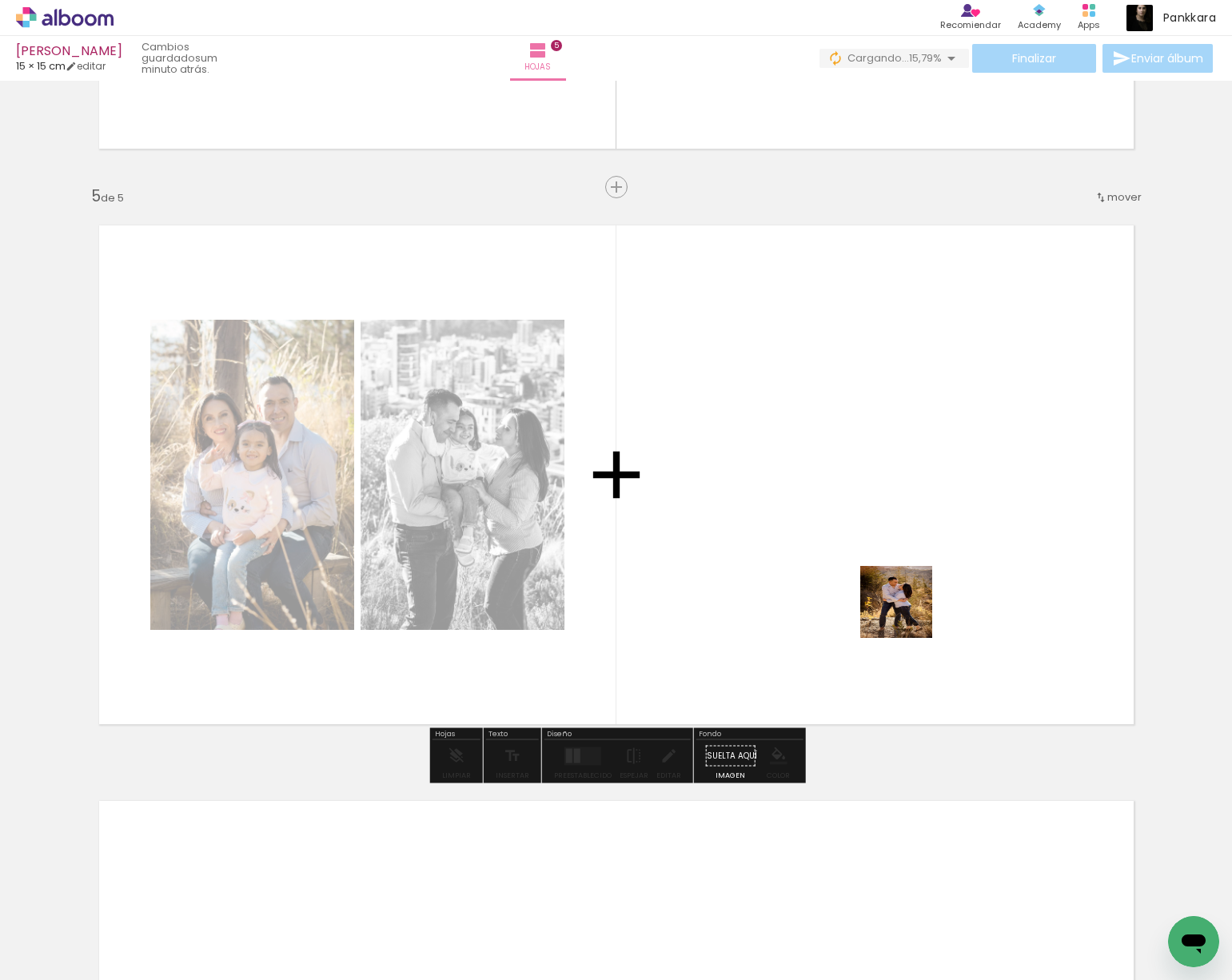
drag, startPoint x: 1037, startPoint y: 927, endPoint x: 1085, endPoint y: 865, distance: 78.4
click at [875, 528] on quentale-workspace at bounding box center [616, 490] width 1232 height 980
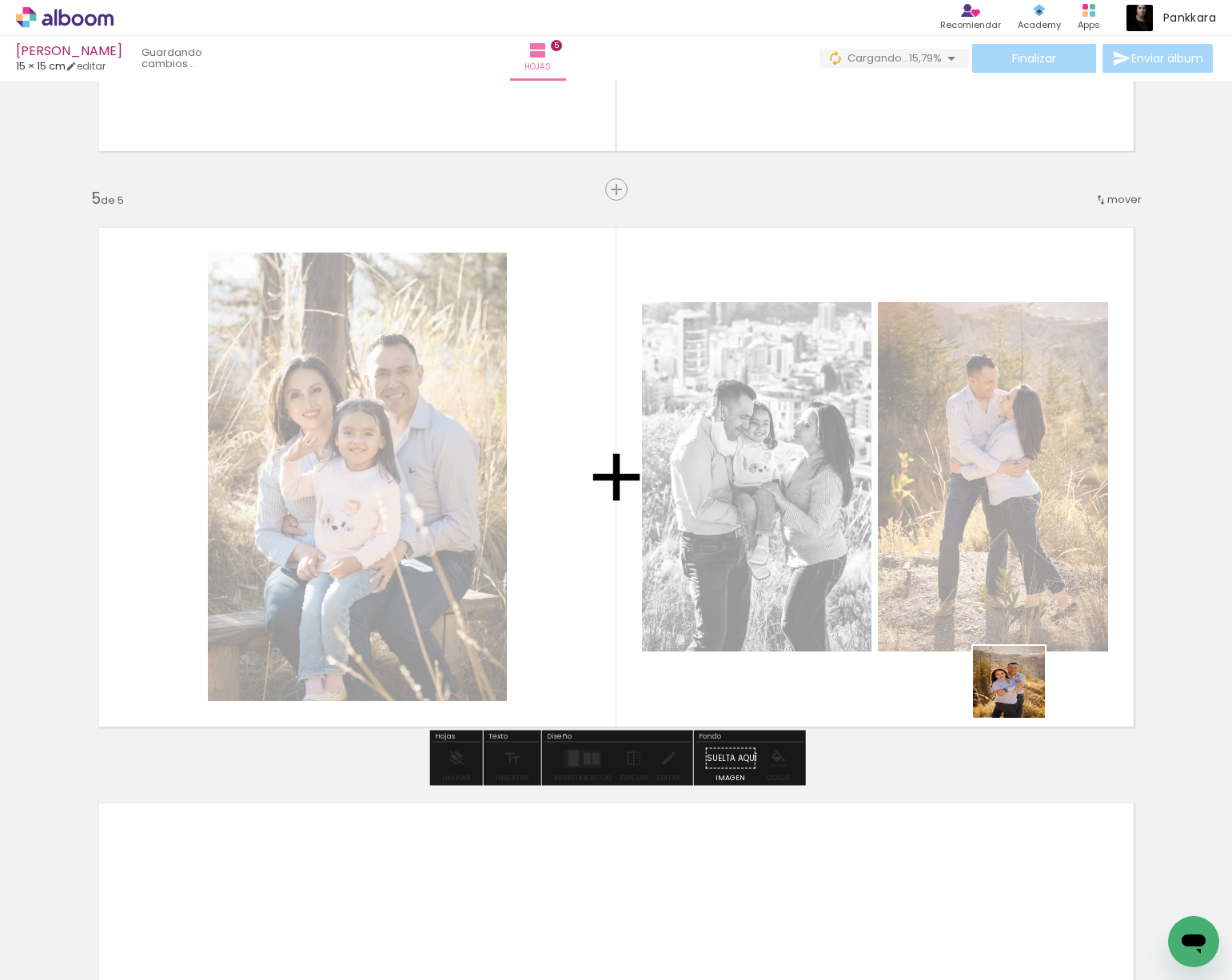
drag, startPoint x: 1111, startPoint y: 919, endPoint x: 941, endPoint y: 572, distance: 386.4
click at [941, 572] on quentale-workspace at bounding box center [616, 490] width 1232 height 980
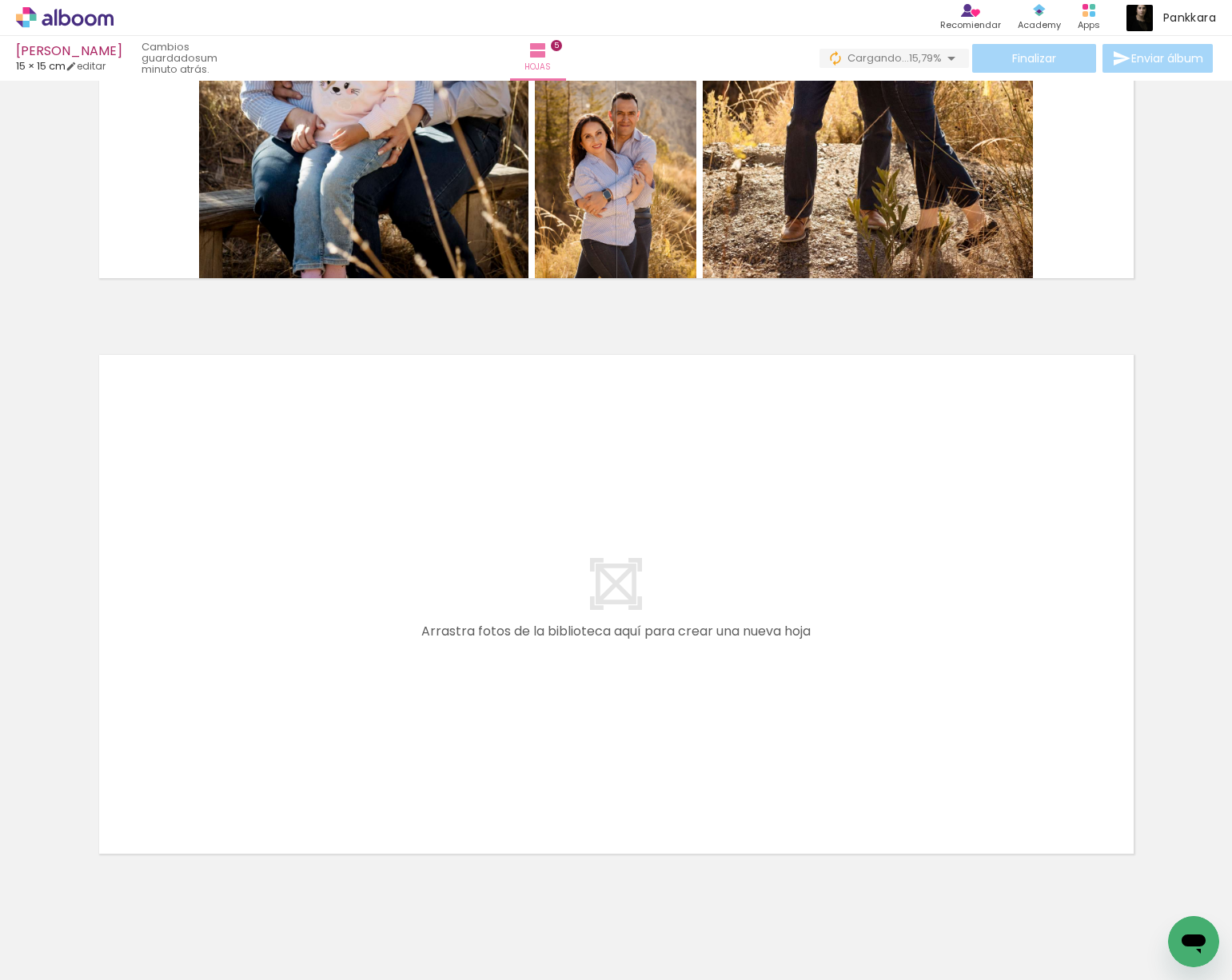
scroll to position [0, 766]
click at [835, 719] on quentale-workspace at bounding box center [616, 490] width 1232 height 980
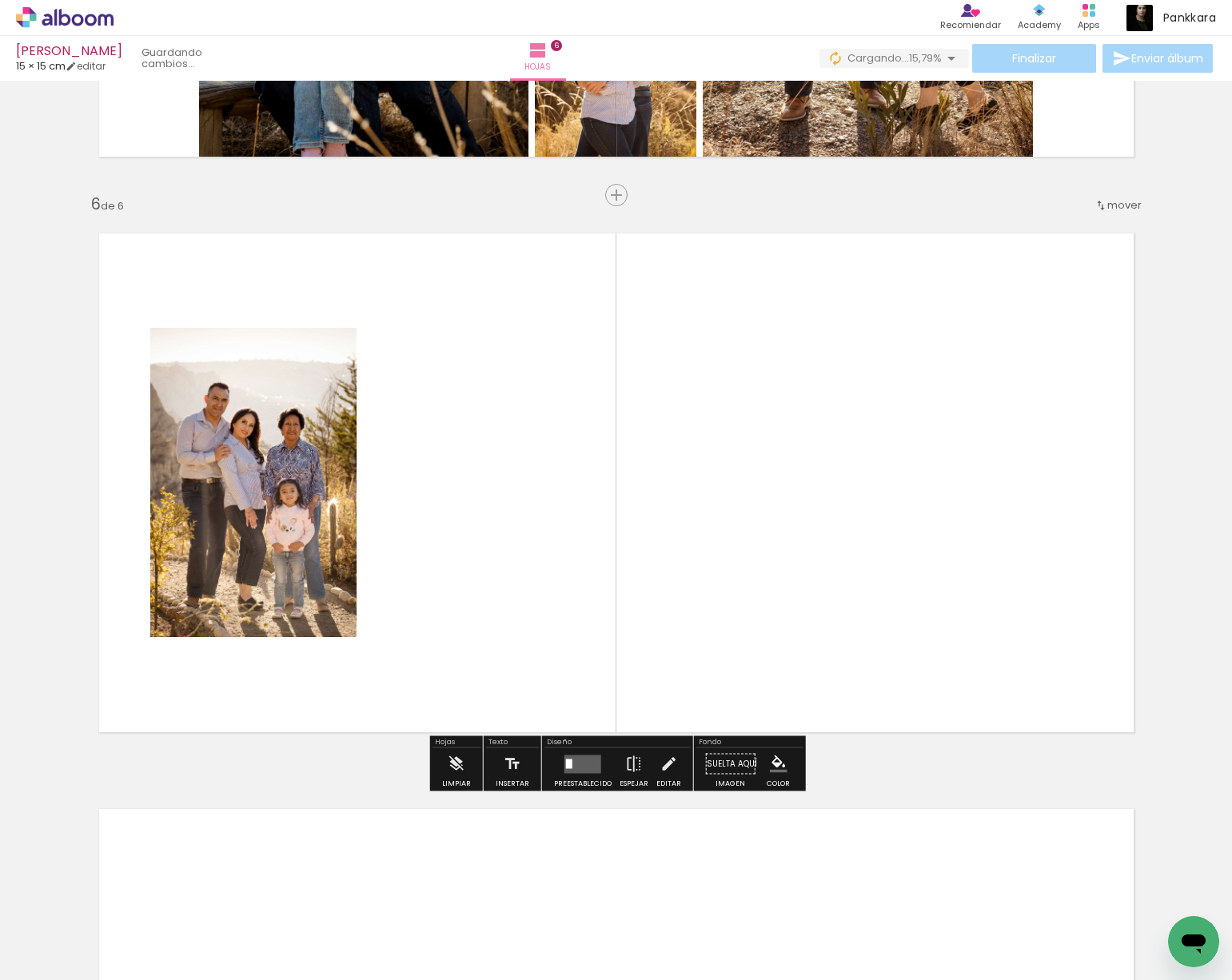
scroll to position [2791, 0]
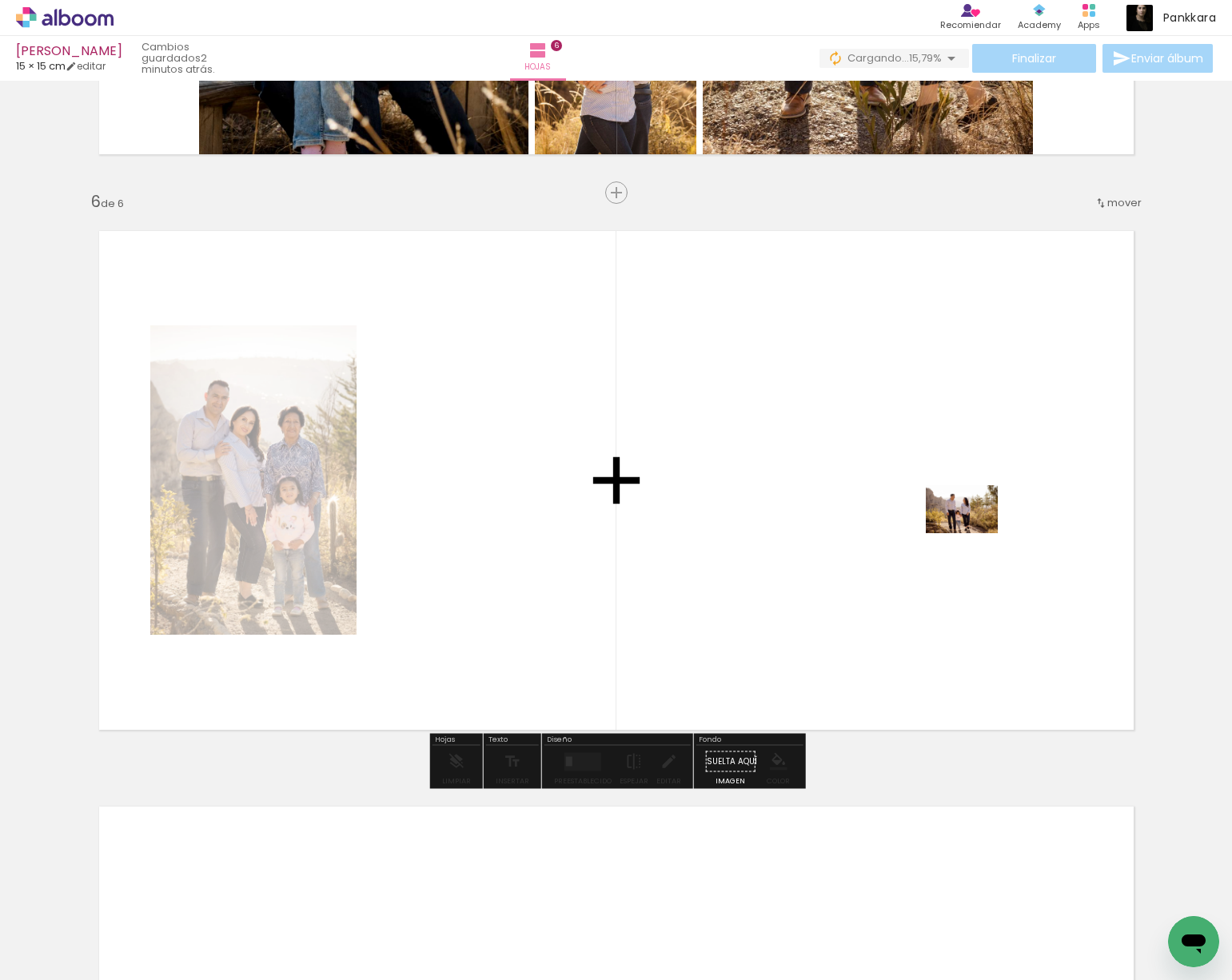
drag, startPoint x: 926, startPoint y: 930, endPoint x: 973, endPoint y: 533, distance: 399.8
click at [973, 533] on quentale-workspace at bounding box center [616, 490] width 1232 height 980
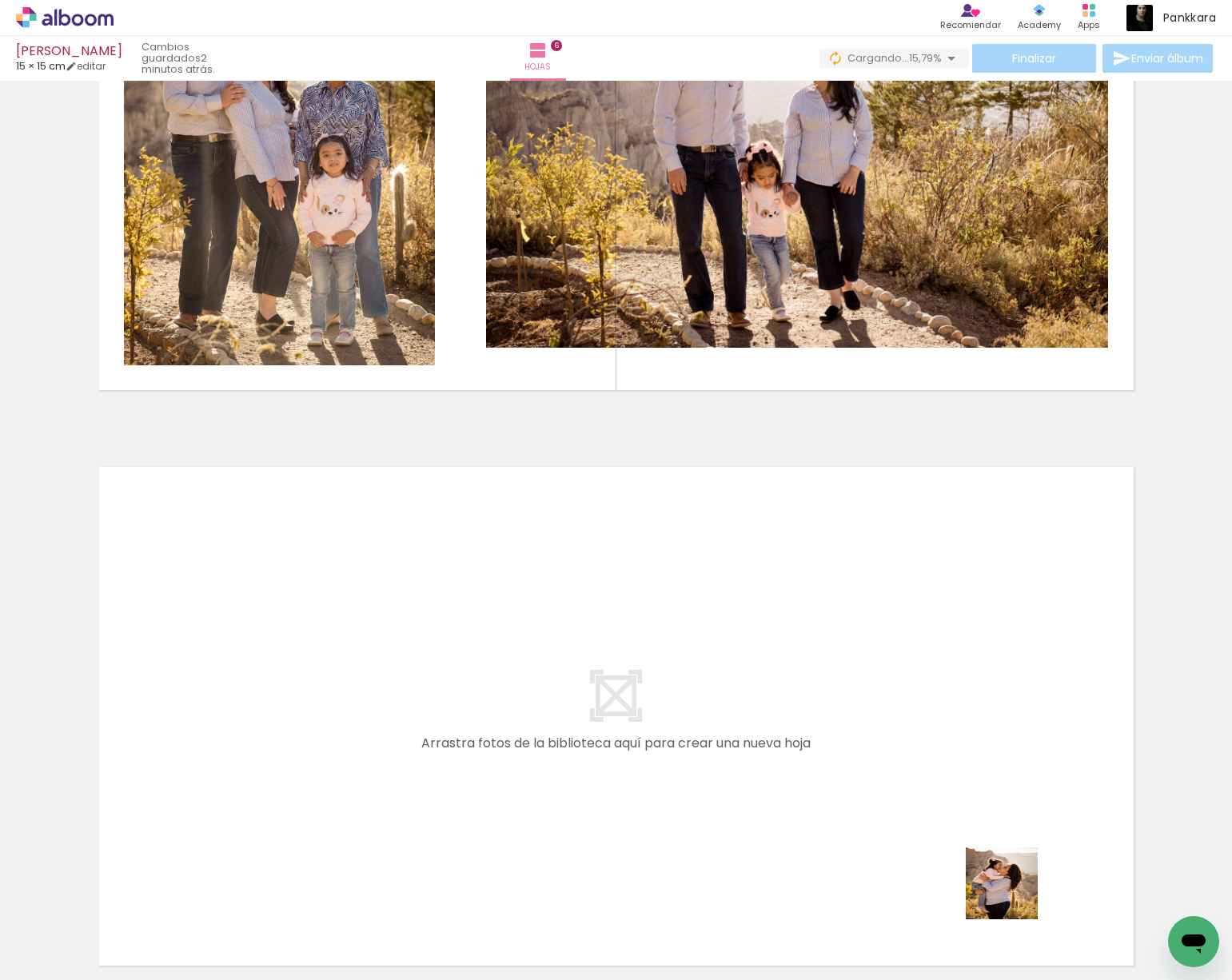
scroll to position [0, 766]
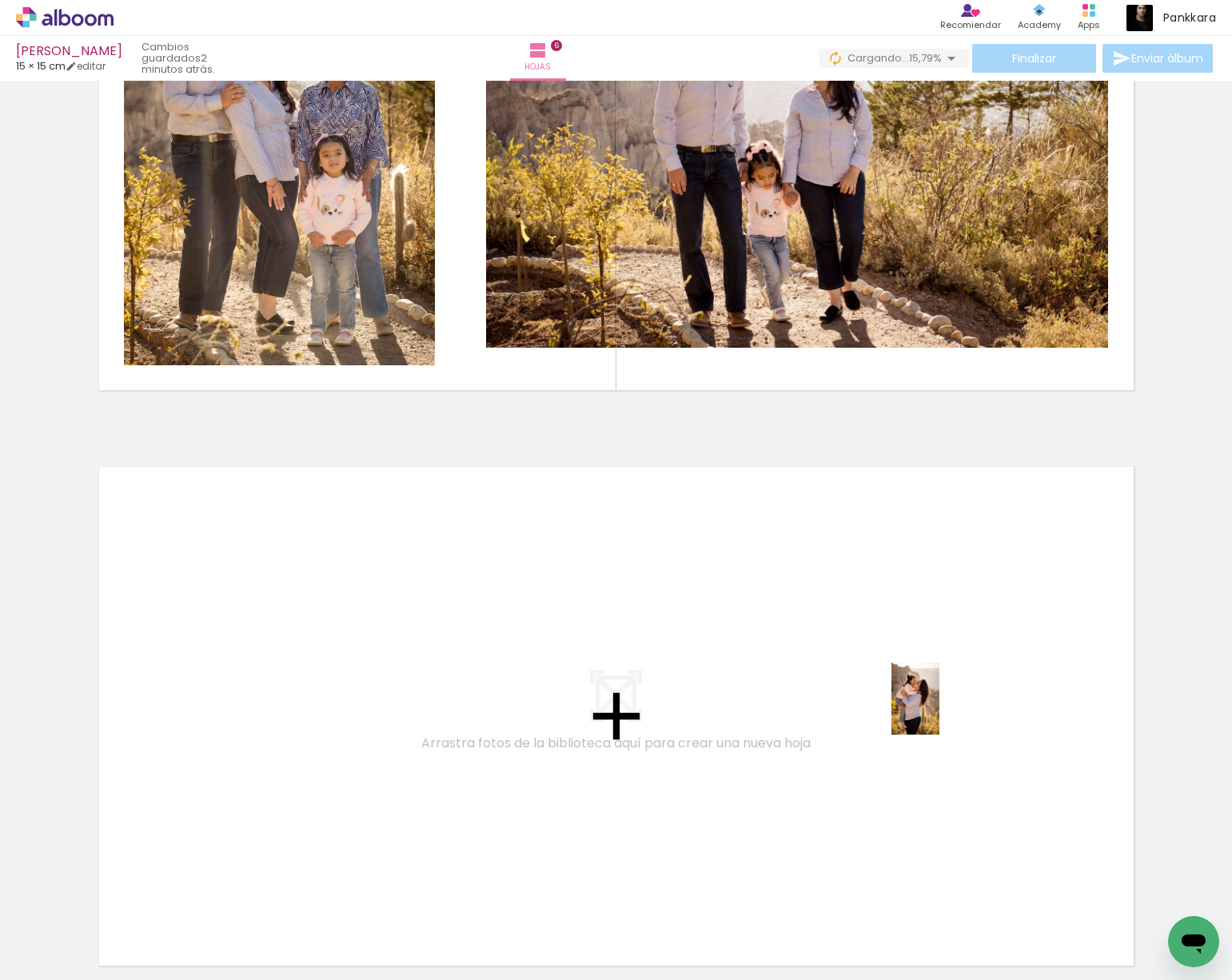
drag, startPoint x: 1018, startPoint y: 907, endPoint x: 939, endPoint y: 711, distance: 211.3
click at [939, 711] on quentale-workspace at bounding box center [616, 490] width 1232 height 980
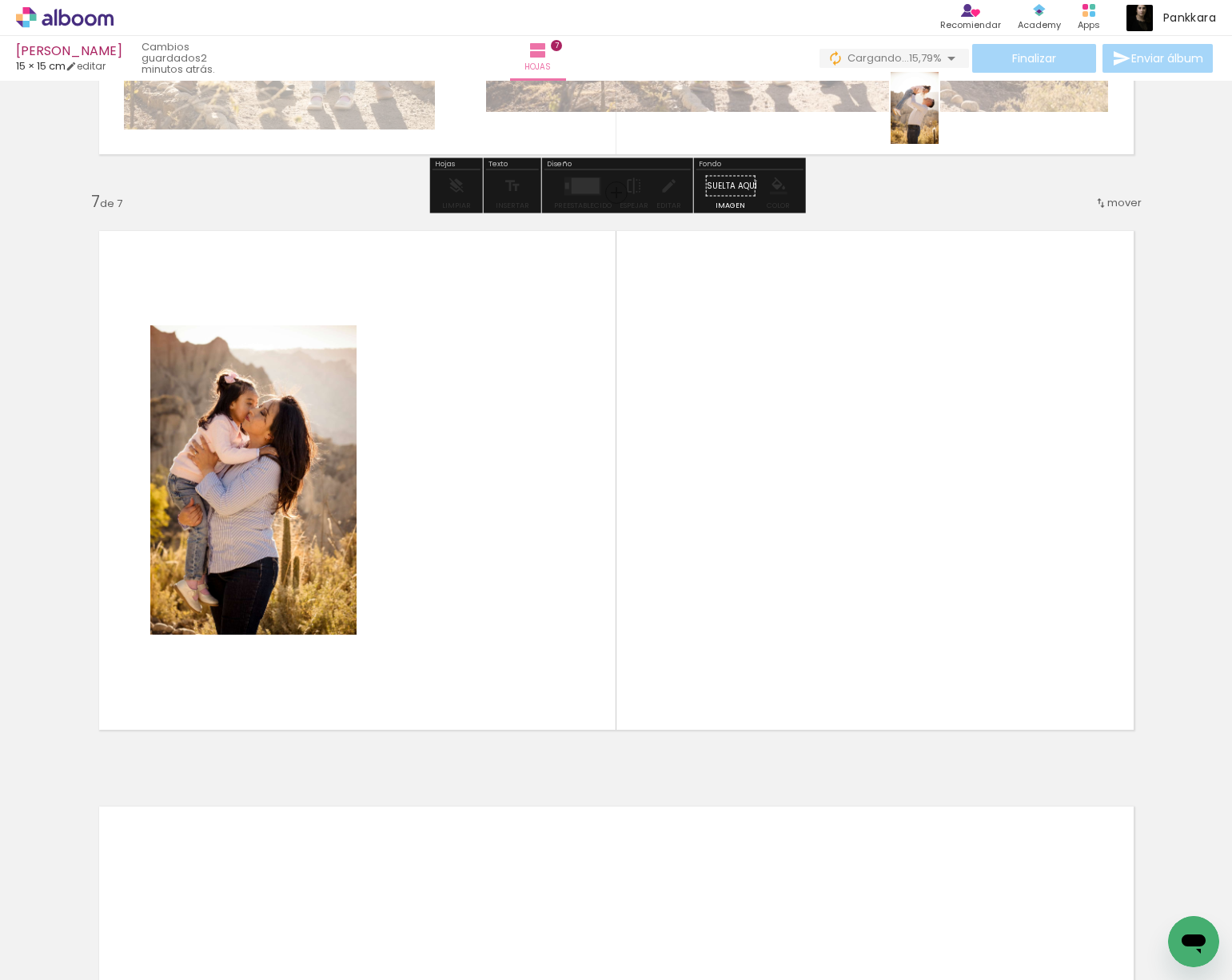
drag, startPoint x: 1083, startPoint y: 933, endPoint x: 938, endPoint y: 120, distance: 825.8
click at [938, 120] on quentale-workspace at bounding box center [616, 490] width 1232 height 980
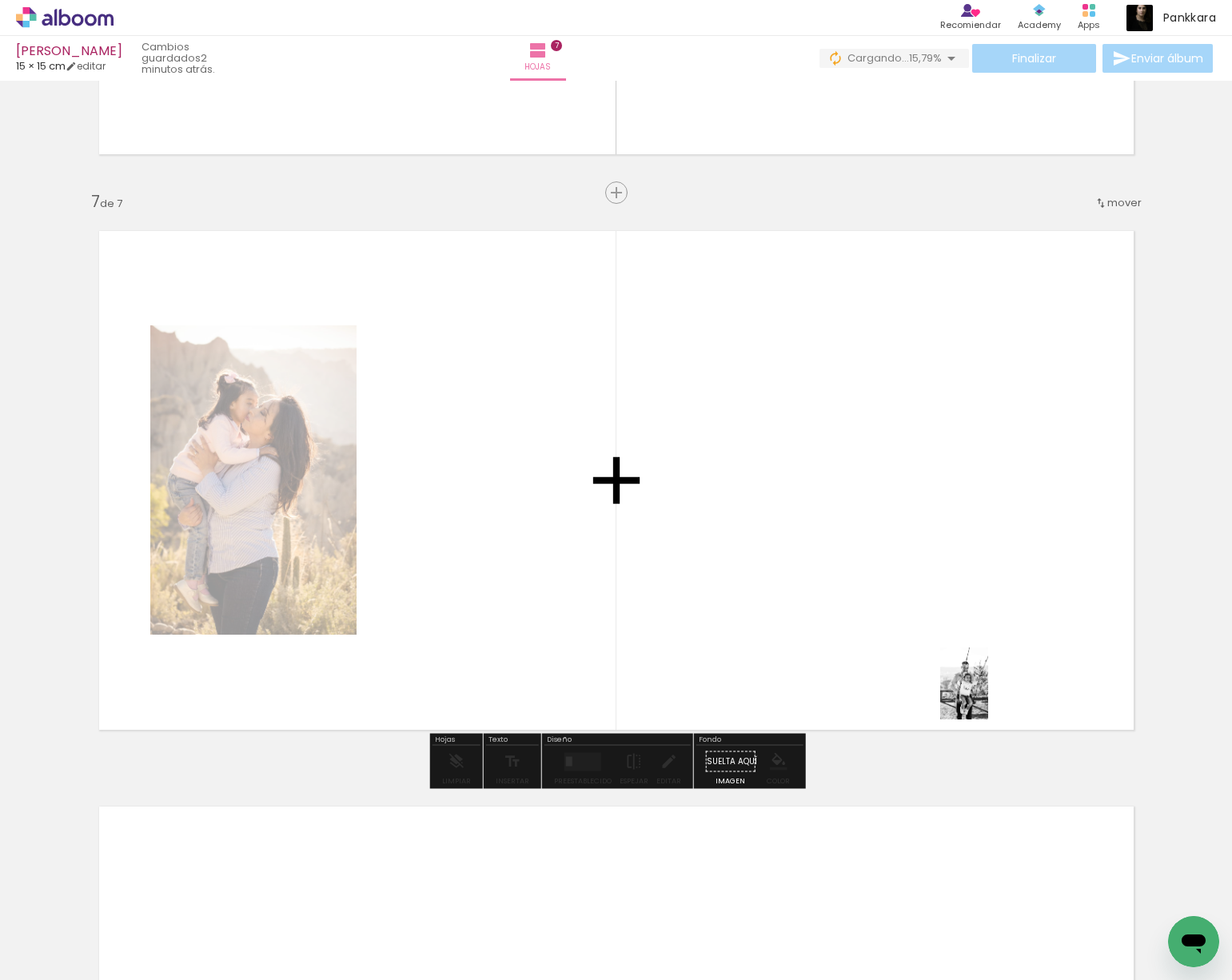
drag, startPoint x: 988, startPoint y: 922, endPoint x: 1096, endPoint y: 918, distance: 108.1
click at [979, 668] on quentale-workspace at bounding box center [616, 490] width 1232 height 980
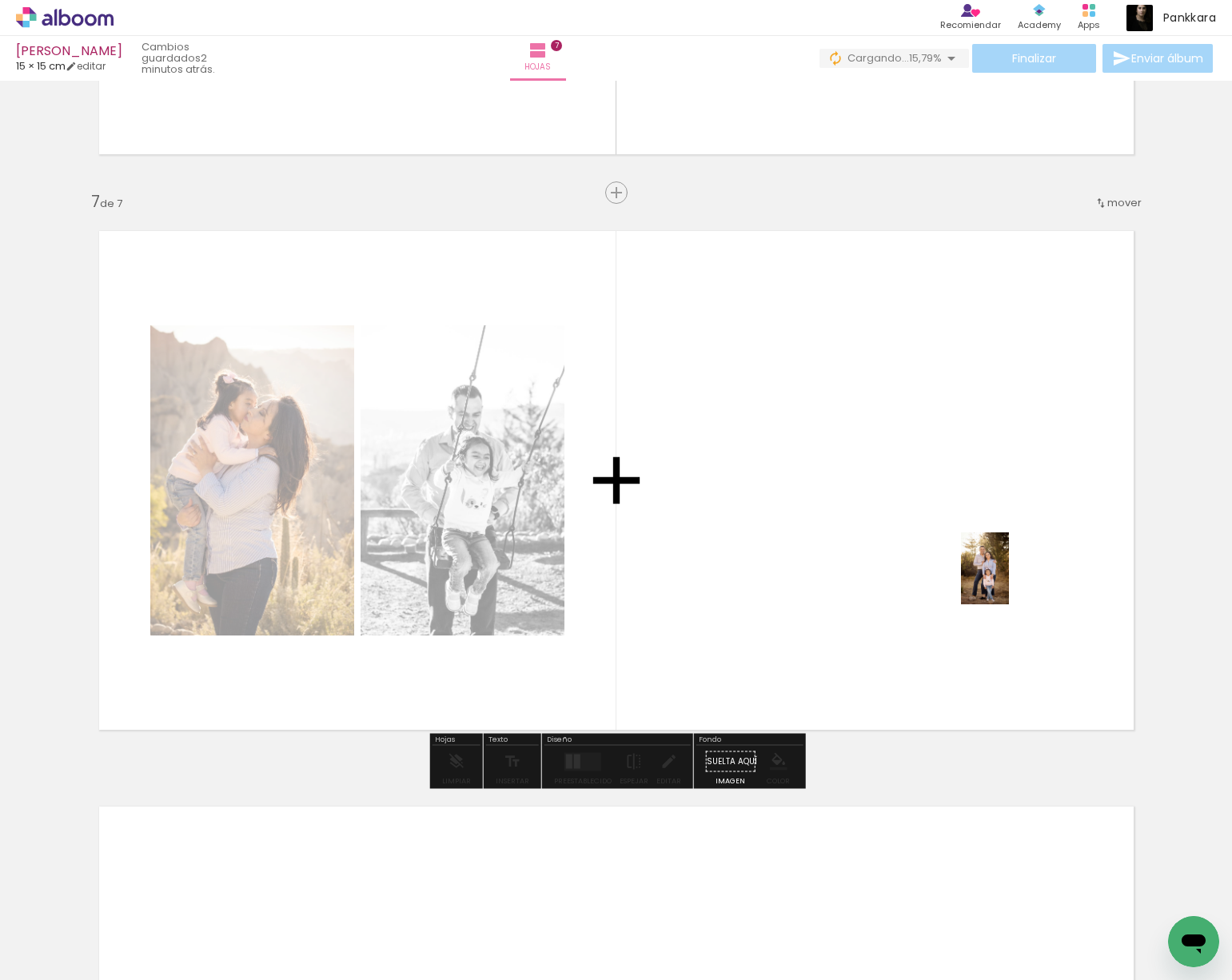
drag, startPoint x: 1083, startPoint y: 930, endPoint x: 1002, endPoint y: 573, distance: 366.1
click at [1002, 573] on quentale-workspace at bounding box center [616, 490] width 1232 height 980
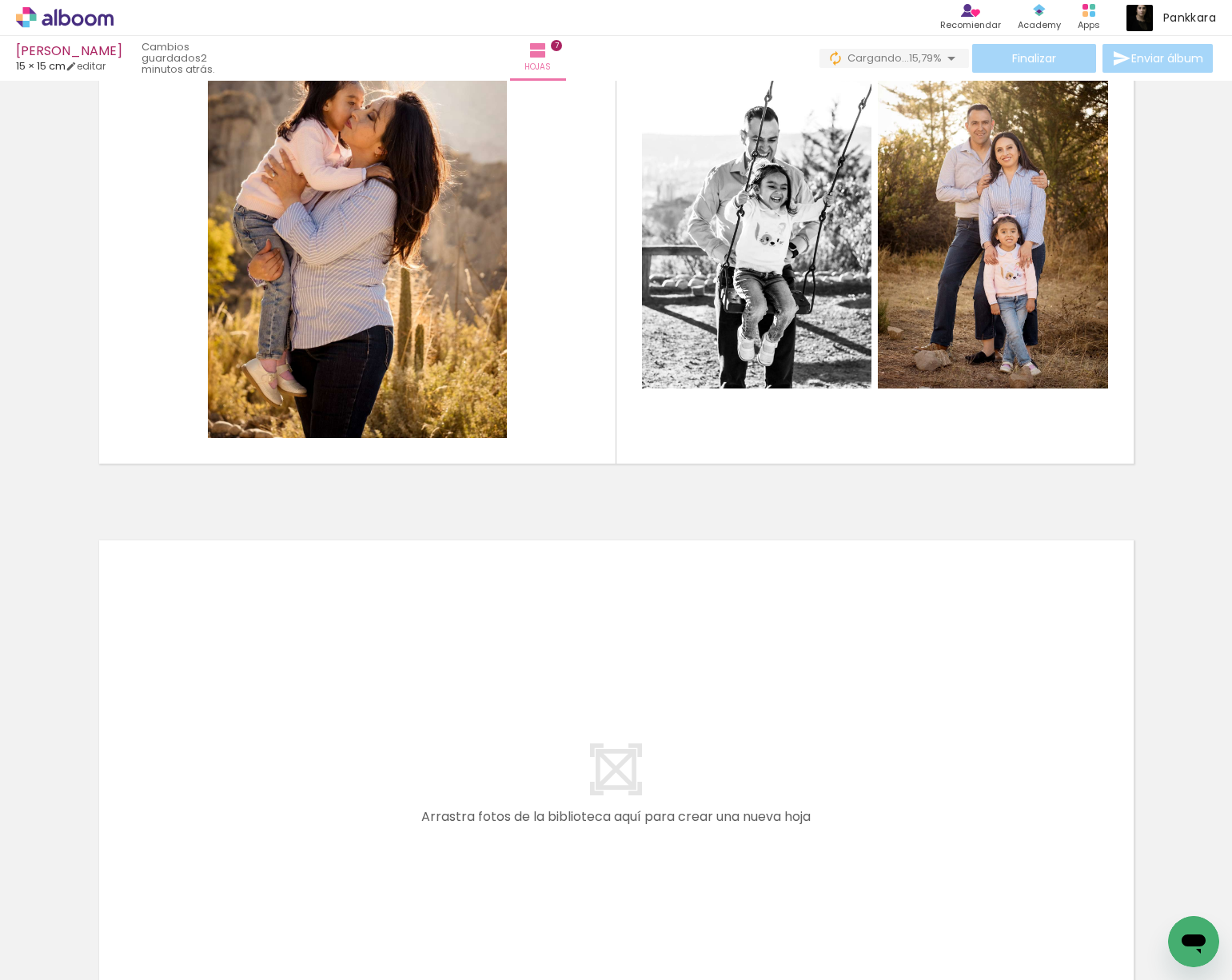
scroll to position [3642, 0]
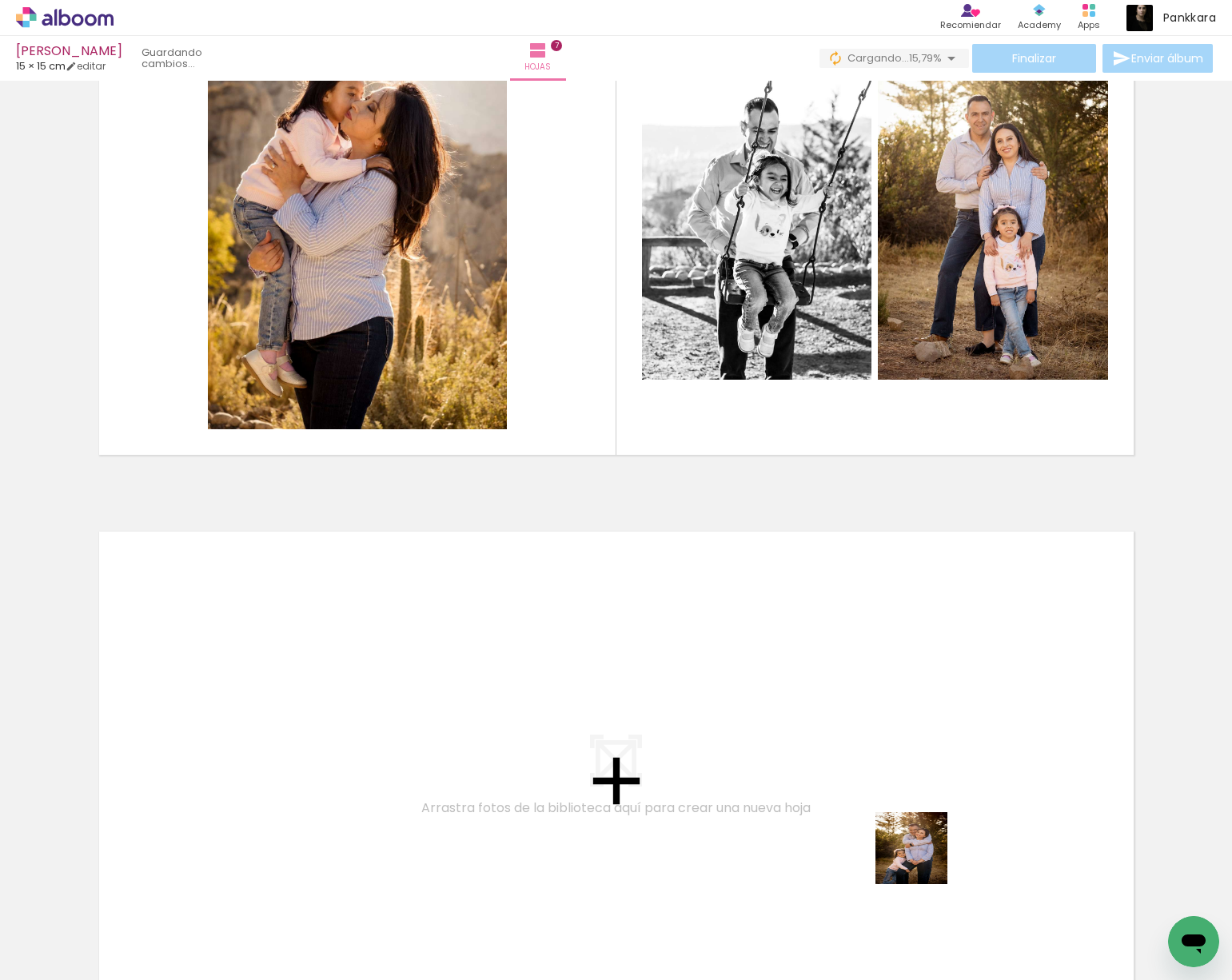
drag, startPoint x: 928, startPoint y: 932, endPoint x: 1012, endPoint y: 941, distance: 84.5
click at [898, 778] on quentale-workspace at bounding box center [616, 490] width 1232 height 980
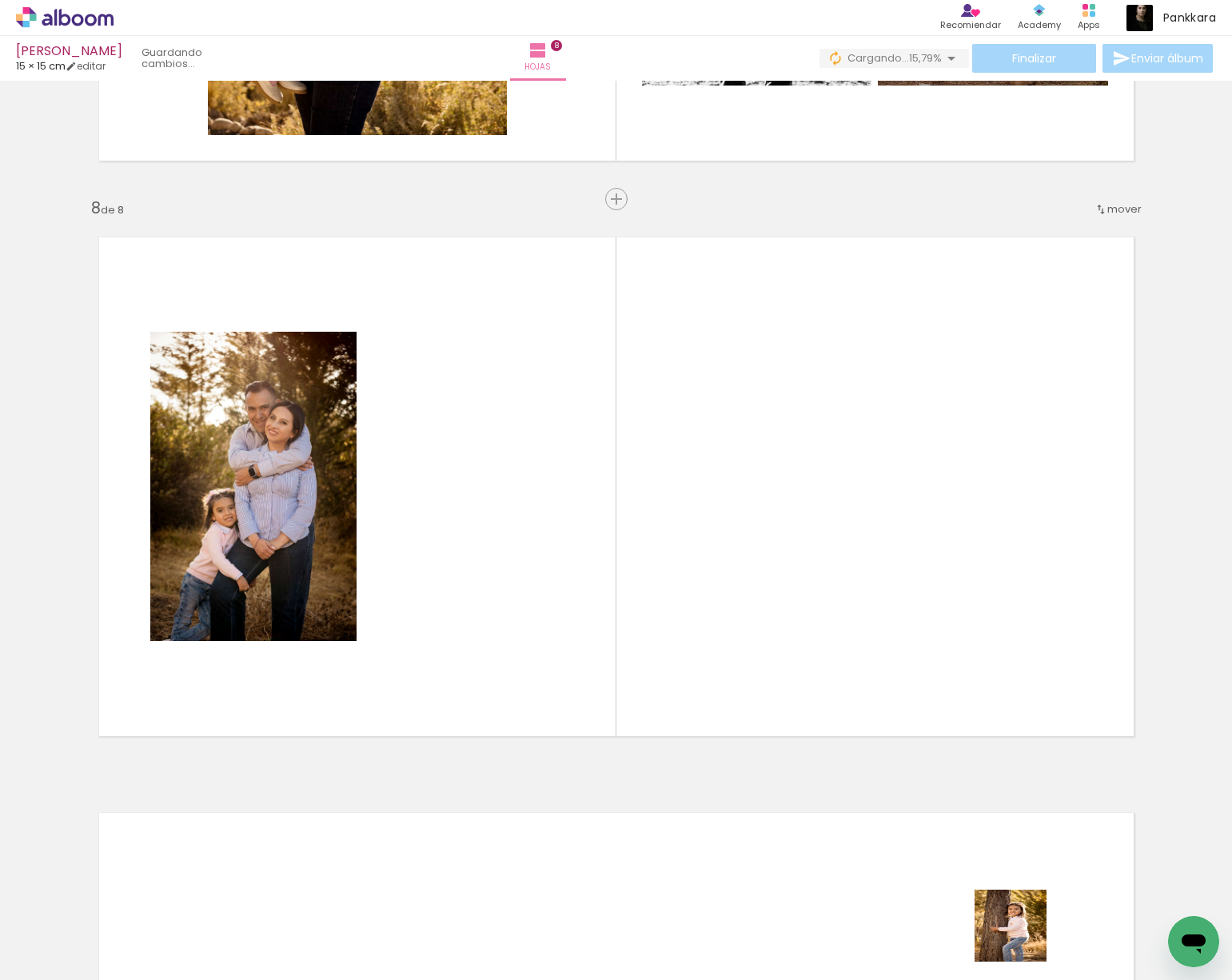
scroll to position [3942, 0]
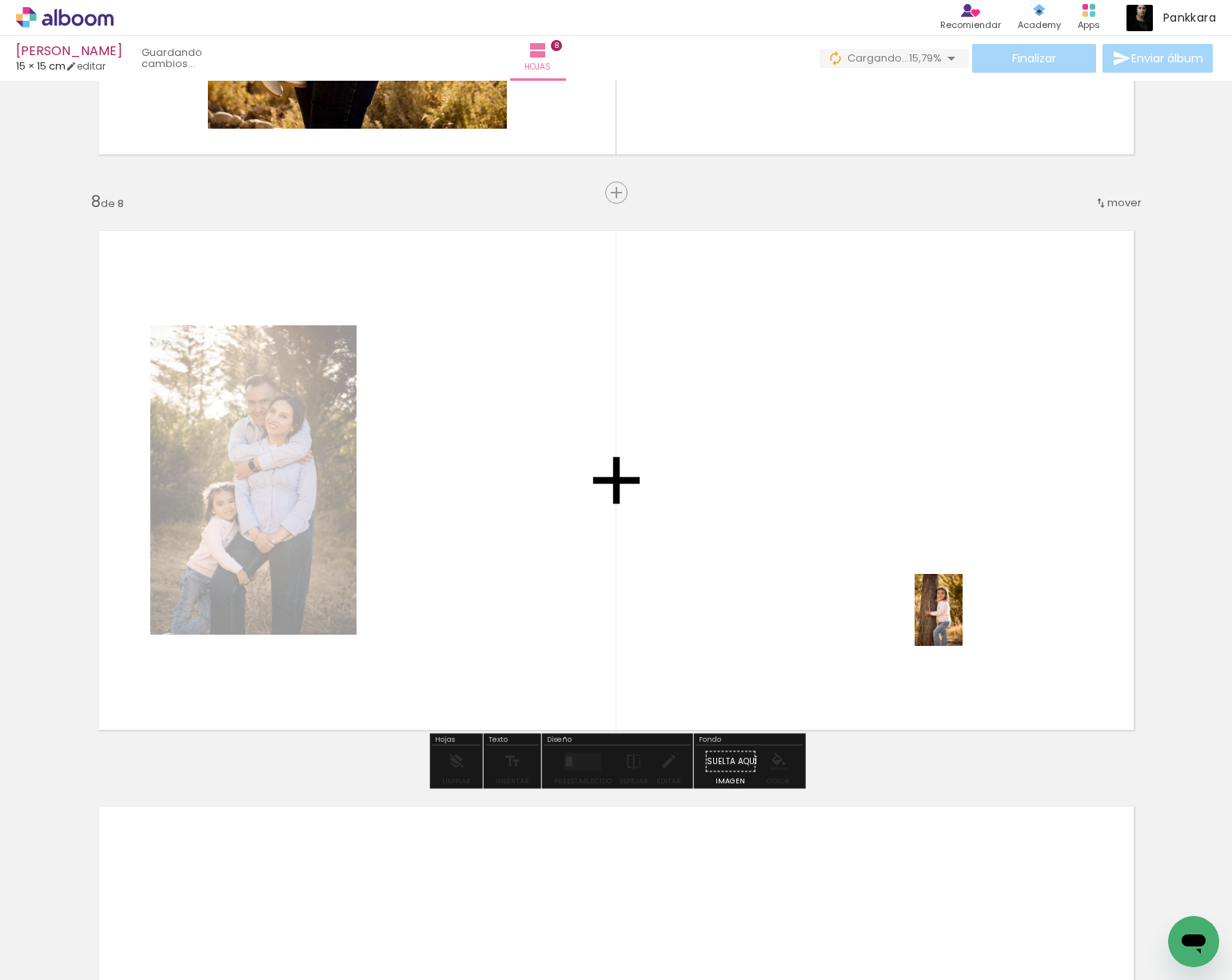
drag, startPoint x: 1022, startPoint y: 937, endPoint x: 963, endPoint y: 622, distance: 320.5
click at [963, 622] on quentale-workspace at bounding box center [616, 490] width 1232 height 980
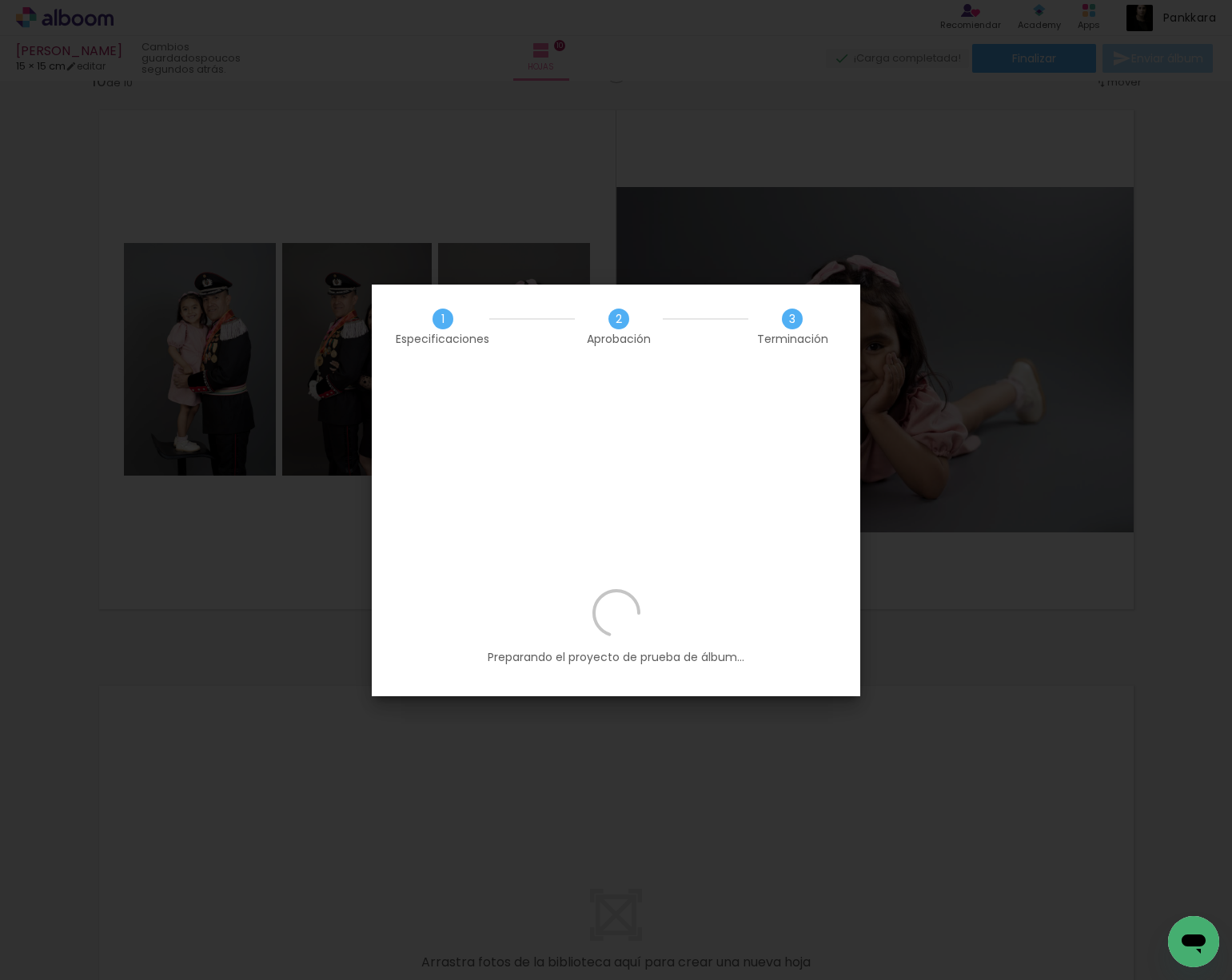
scroll to position [0, 2306]
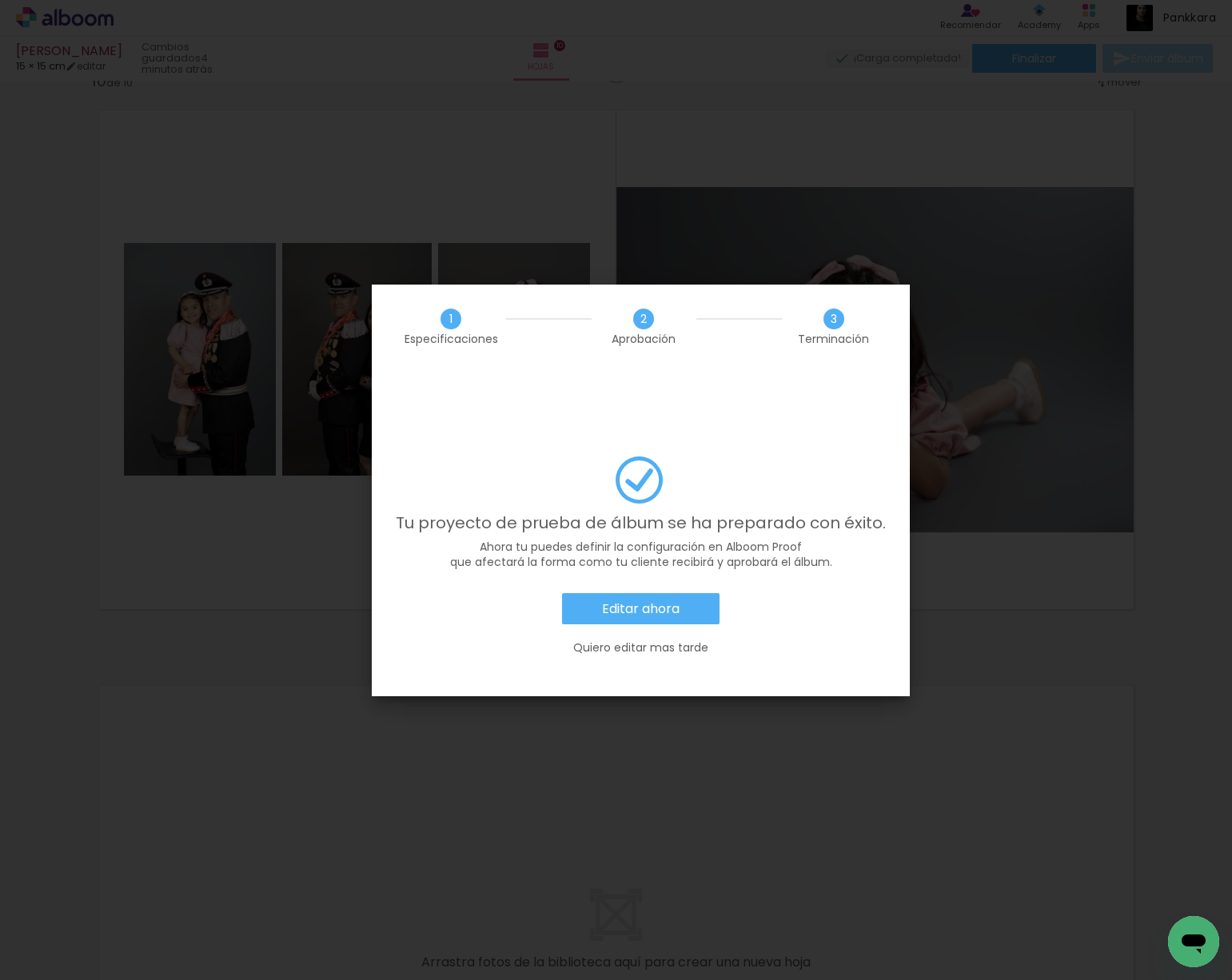
scroll to position [0, 2306]
click at [951, 273] on iron-overlay-backdrop at bounding box center [616, 490] width 1232 height 980
click at [648, 593] on paper-button "Editar ahora" at bounding box center [640, 609] width 157 height 32
